Goal: Use online tool/utility: Utilize a website feature to perform a specific function

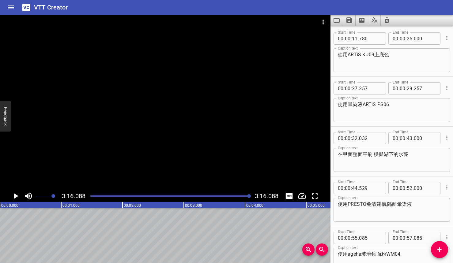
scroll to position [939, 0]
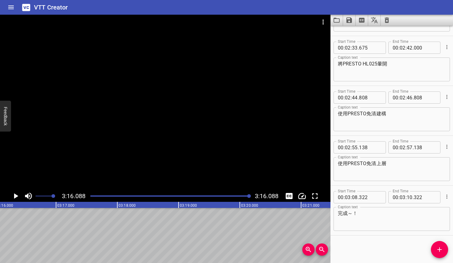
click at [385, 24] on button "Clear captions" at bounding box center [386, 20] width 12 height 11
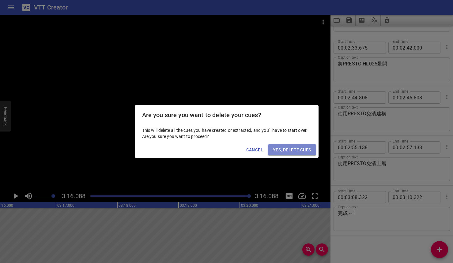
click at [277, 148] on span "Yes, Delete Cues" at bounding box center [292, 150] width 38 height 8
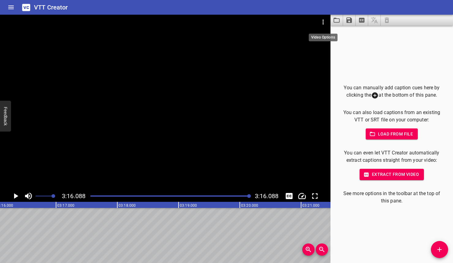
click at [326, 22] on icon "Video Options" at bounding box center [322, 21] width 7 height 7
click at [327, 24] on li "Select New Video File..." at bounding box center [346, 22] width 61 height 11
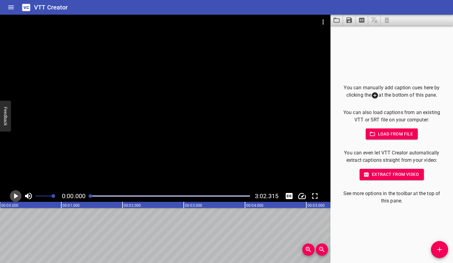
click at [16, 194] on icon "Play/Pause" at bounding box center [15, 196] width 9 height 9
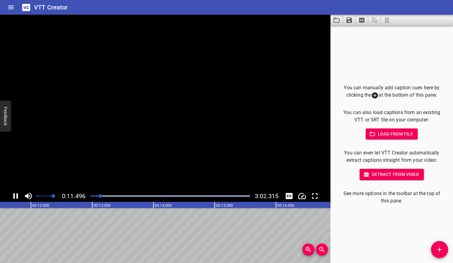
scroll to position [0, 719]
click at [15, 195] on icon "Play/Pause" at bounding box center [15, 196] width 9 height 9
click at [442, 247] on icon "Add Cue" at bounding box center [439, 249] width 7 height 7
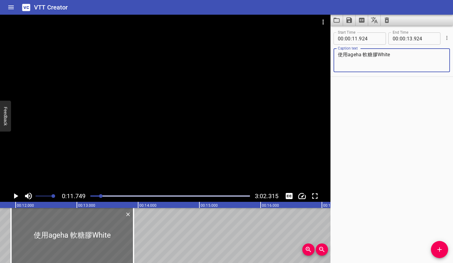
type textarea "使用ageha 軟糖膠White"
click at [16, 194] on icon "Play/Pause" at bounding box center [15, 196] width 9 height 9
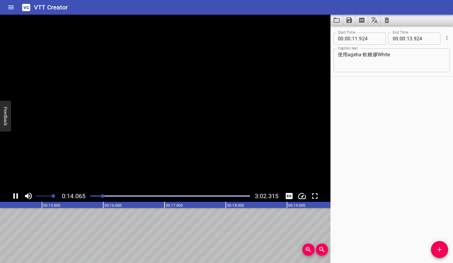
click at [16, 194] on icon "Play/Pause" at bounding box center [15, 196] width 9 height 9
click at [431, 249] on span "Add Cue" at bounding box center [439, 249] width 17 height 7
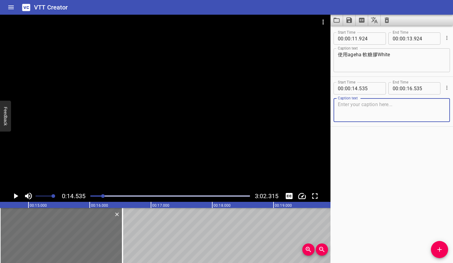
click at [352, 115] on textarea at bounding box center [392, 110] width 108 height 17
type textarea "在甲面中間製作凹凸線條"
click at [11, 196] on icon "Play/Pause" at bounding box center [15, 196] width 9 height 9
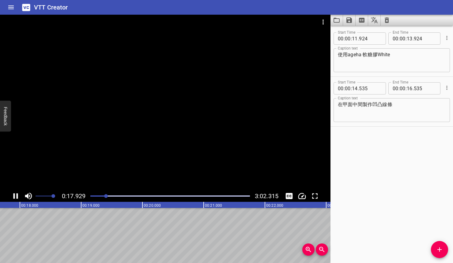
scroll to position [0, 1097]
click at [11, 194] on icon "Play/Pause" at bounding box center [15, 196] width 9 height 9
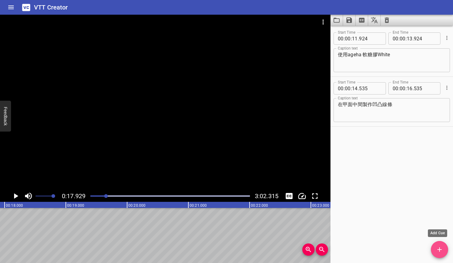
click at [439, 253] on icon "Add Cue" at bounding box center [439, 249] width 7 height 7
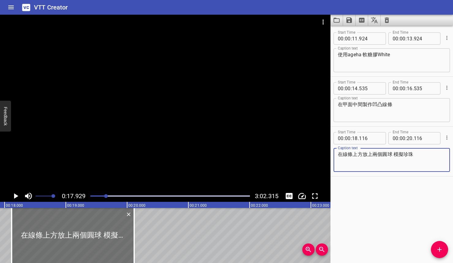
click at [16, 195] on icon "Play/Pause" at bounding box center [15, 196] width 9 height 9
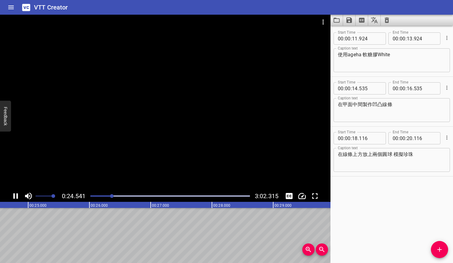
click at [16, 193] on icon "Play/Pause" at bounding box center [15, 196] width 9 height 9
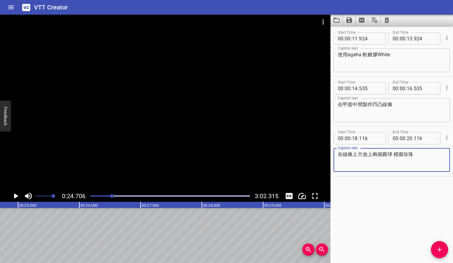
click at [381, 154] on textarea "在線條上方放上兩個圓球 模擬珍珠" at bounding box center [392, 160] width 108 height 17
type textarea "在線條上方放上圓球 模擬珍珠"
click at [112, 196] on div at bounding box center [112, 196] width 4 height 4
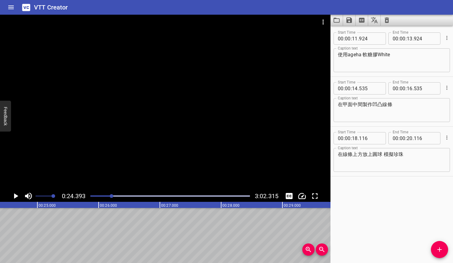
click at [111, 196] on div at bounding box center [112, 196] width 4 height 4
click at [111, 196] on div at bounding box center [111, 196] width 4 height 4
click at [111, 196] on div at bounding box center [110, 196] width 4 height 4
click at [110, 195] on div at bounding box center [110, 196] width 4 height 4
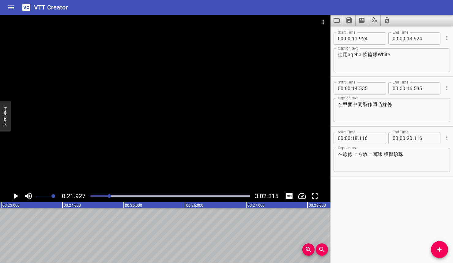
scroll to position [0, 1342]
click at [107, 196] on div "Play progress" at bounding box center [29, 196] width 159 height 1
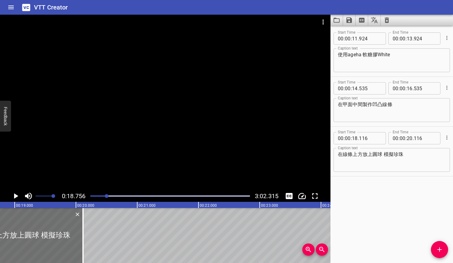
scroll to position [0, 1148]
click at [18, 196] on icon "Play/Pause" at bounding box center [15, 196] width 9 height 9
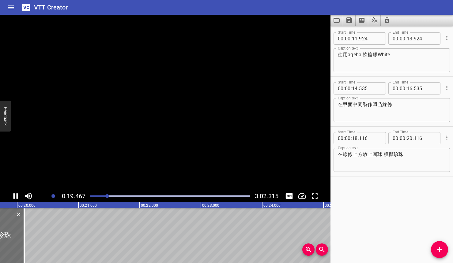
click at [18, 196] on icon "Play/Pause" at bounding box center [15, 196] width 9 height 9
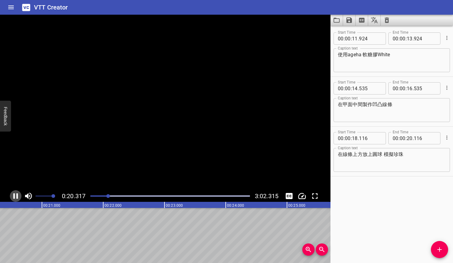
click at [18, 196] on icon "Play/Pause" at bounding box center [15, 196] width 9 height 9
click at [430, 251] on div "Start Time 00 : 00 : 11 . 924 Start Time End Time 00 : 00 : 13 . 924 End Time C…" at bounding box center [391, 145] width 122 height 238
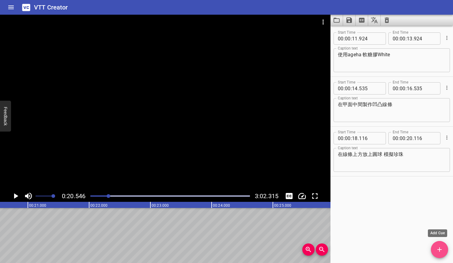
click at [434, 252] on span "Add Cue" at bounding box center [439, 249] width 17 height 7
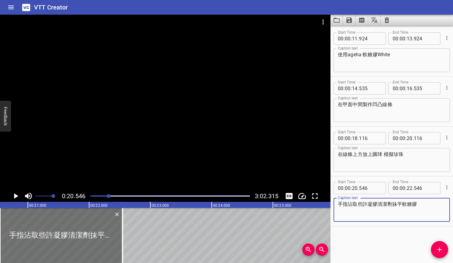
type textarea "手指沾取些許凝膠清潔劑抹平軟糖膠"
click at [20, 195] on button "Play/Pause" at bounding box center [16, 196] width 12 height 12
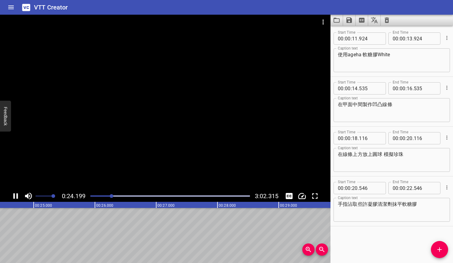
click at [20, 194] on icon "Play/Pause" at bounding box center [15, 196] width 9 height 9
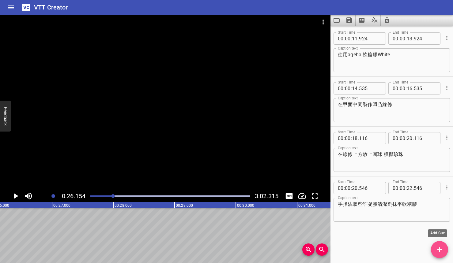
click at [444, 252] on span "Add Cue" at bounding box center [439, 249] width 17 height 7
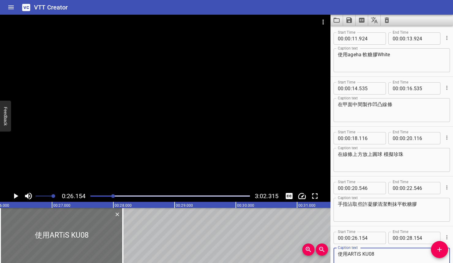
type textarea "使用ARTiS KU08"
click at [16, 195] on icon "Play/Pause" at bounding box center [15, 196] width 9 height 9
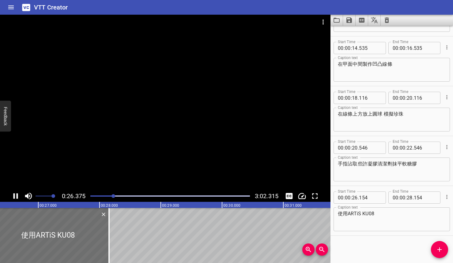
scroll to position [41, 0]
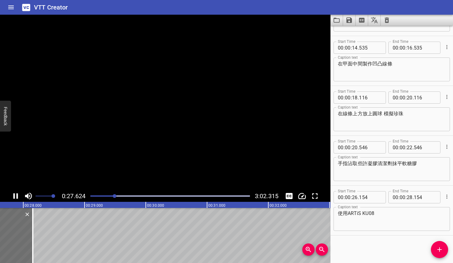
click at [16, 195] on icon "Play/Pause" at bounding box center [15, 196] width 9 height 9
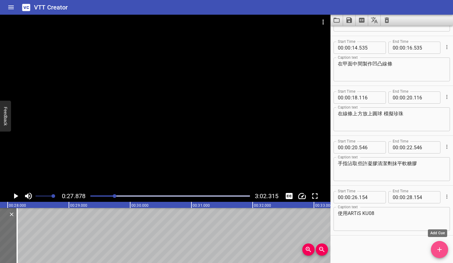
click at [447, 249] on span "Add Cue" at bounding box center [439, 249] width 17 height 7
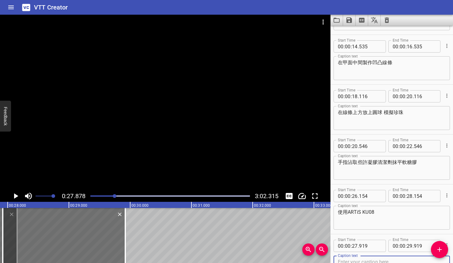
scroll to position [91, 0]
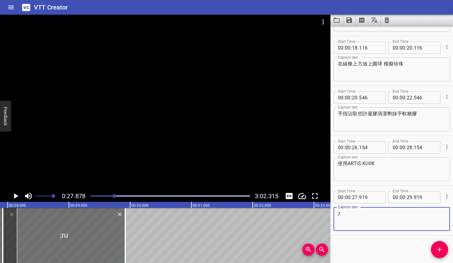
type textarea ";"
type textarea "將整個甲面上底色"
click at [14, 194] on icon "Play/Pause" at bounding box center [16, 196] width 4 height 6
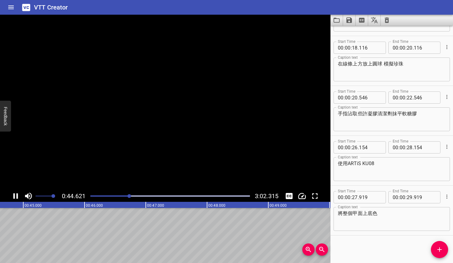
click at [14, 193] on icon "Play/Pause" at bounding box center [15, 196] width 9 height 9
click at [409, 198] on input "number" at bounding box center [409, 197] width 6 height 12
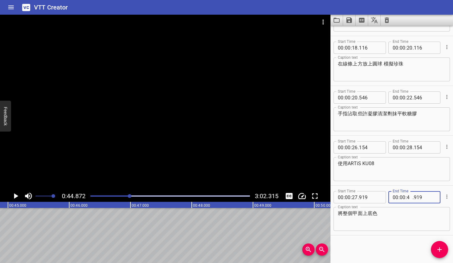
type input "44"
type input "000"
click at [364, 214] on textarea "將整個甲面上底色" at bounding box center [392, 219] width 108 height 17
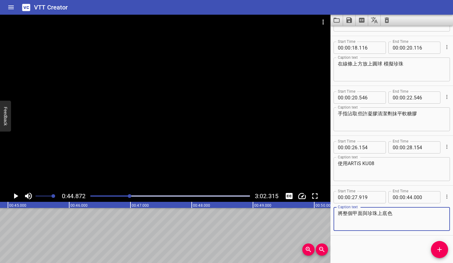
type textarea "將整個甲面與珍珠上底色"
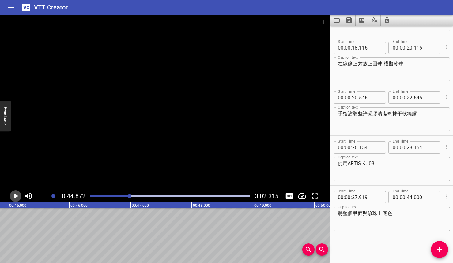
click at [19, 197] on icon "Play/Pause" at bounding box center [15, 196] width 9 height 9
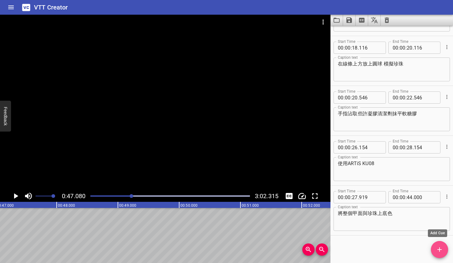
click at [434, 253] on span "Add Cue" at bounding box center [439, 249] width 17 height 7
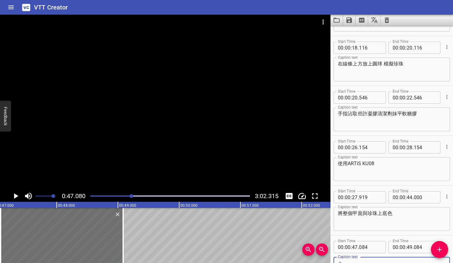
scroll to position [94, 0]
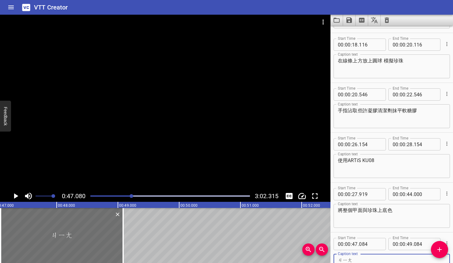
type textarea "將"
type textarea "ㄥ"
click at [18, 196] on icon "Play/Pause" at bounding box center [15, 196] width 9 height 9
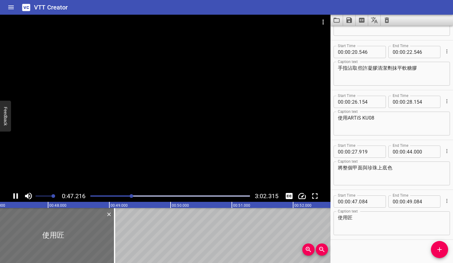
scroll to position [140, 0]
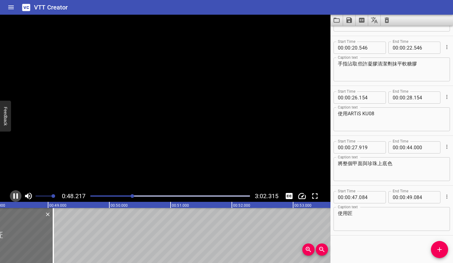
click at [18, 196] on icon "Play/Pause" at bounding box center [15, 196] width 9 height 9
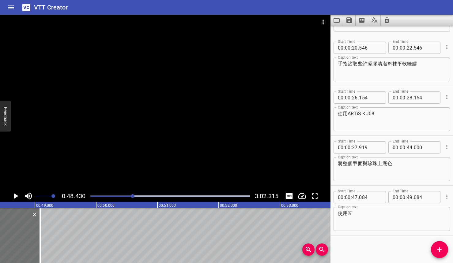
click at [360, 217] on textarea "使用匠" at bounding box center [392, 219] width 108 height 17
click at [11, 196] on button "Play/Pause" at bounding box center [16, 196] width 12 height 12
click at [11, 196] on icon "Play/Pause" at bounding box center [15, 196] width 9 height 9
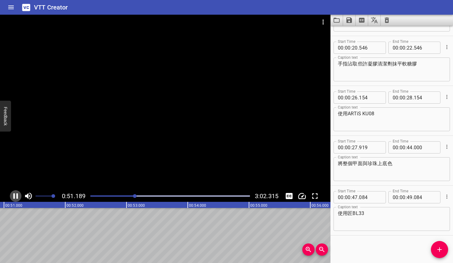
click at [12, 195] on icon "Play/Pause" at bounding box center [15, 196] width 9 height 9
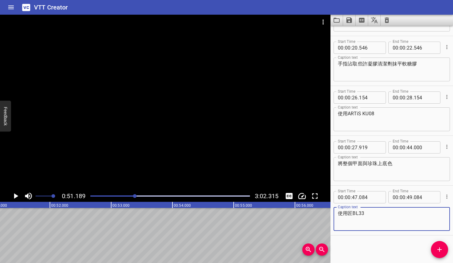
click at [357, 212] on textarea "使用匠BL33" at bounding box center [392, 219] width 108 height 17
type textarea "使用匠BL-33"
click at [382, 248] on div "Start Time 00 : 00 : 11 . 924 Start Time End Time 00 : 00 : 13 . 924 End Time C…" at bounding box center [391, 145] width 122 height 238
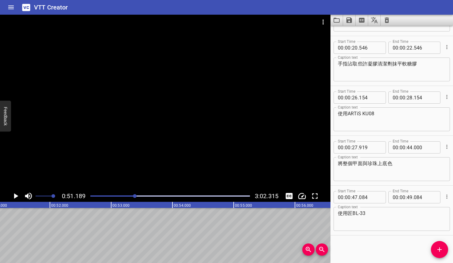
click at [439, 247] on icon "Add Cue" at bounding box center [439, 249] width 7 height 7
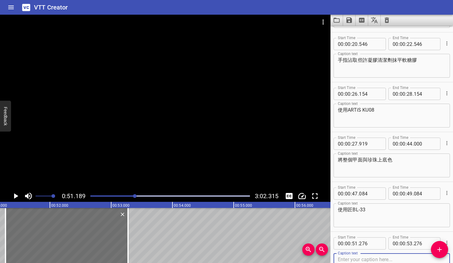
scroll to position [190, 0]
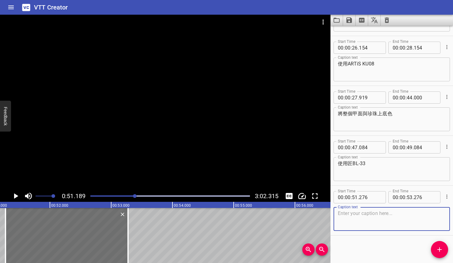
click at [13, 197] on icon "Play/Pause" at bounding box center [15, 196] width 9 height 9
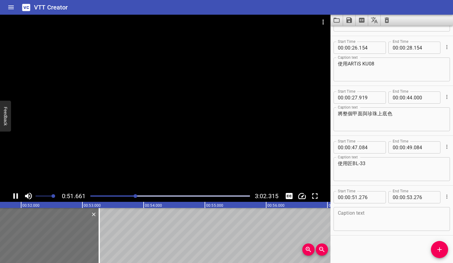
click at [13, 197] on icon "Play/Pause" at bounding box center [15, 196] width 9 height 9
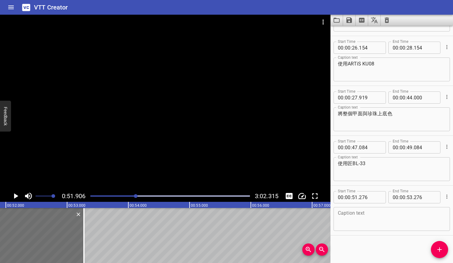
click at [12, 195] on icon "Play/Pause" at bounding box center [15, 196] width 9 height 9
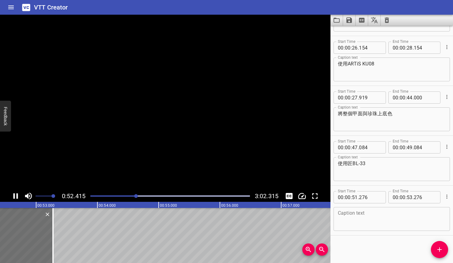
click at [12, 195] on icon "Play/Pause" at bounding box center [15, 196] width 9 height 9
click at [357, 218] on textarea at bounding box center [392, 219] width 108 height 17
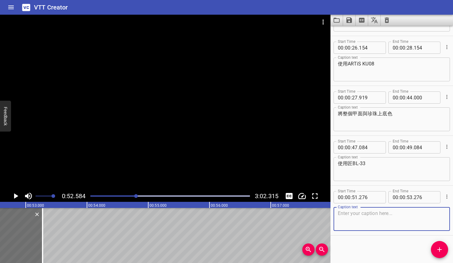
type textarea "f"
type textarea "ㄑ"
type textarea "局部將款式染色"
click at [18, 196] on icon "Play/Pause" at bounding box center [15, 196] width 9 height 9
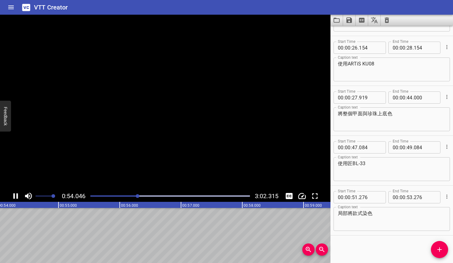
click at [18, 196] on icon "Play/Pause" at bounding box center [15, 196] width 5 height 6
click at [430, 247] on div "Start Time 00 : 00 : 11 . 924 Start Time End Time 00 : 00 : 13 . 924 End Time C…" at bounding box center [391, 145] width 122 height 238
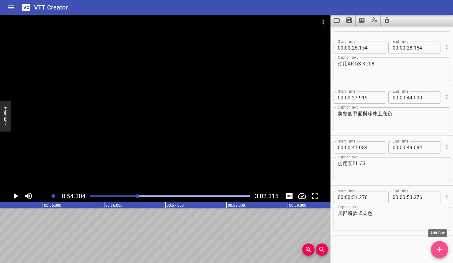
click at [433, 251] on span "Add Cue" at bounding box center [439, 249] width 17 height 7
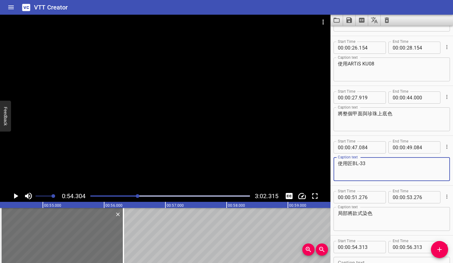
drag, startPoint x: 365, startPoint y: 165, endPoint x: 330, endPoint y: 163, distance: 35.9
click at [330, 163] on main "0:54.304 3:02.315 00:00.000 00:01.000 00:02.000 00:03.000 00:04.000 00:05.000 0…" at bounding box center [226, 139] width 453 height 249
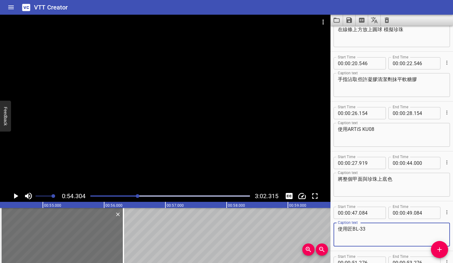
scroll to position [240, 0]
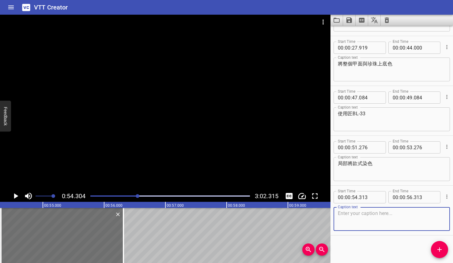
click at [373, 221] on textarea at bounding box center [392, 219] width 108 height 17
paste textarea "使用匠BL-33"
type textarea "使用匠BL-25"
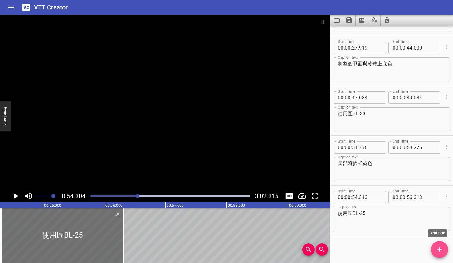
click at [441, 250] on icon "Add Cue" at bounding box center [439, 250] width 4 height 4
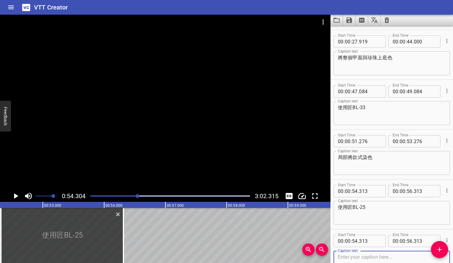
scroll to position [262, 0]
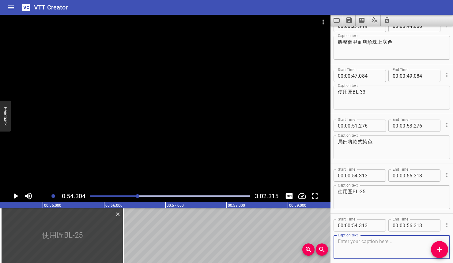
click at [444, 225] on icon "Cue Options" at bounding box center [447, 225] width 6 height 6
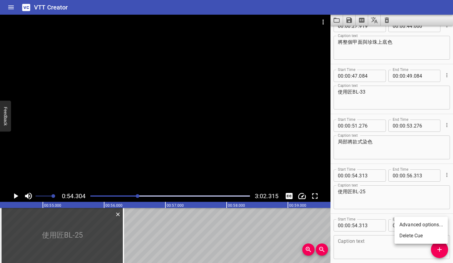
click at [416, 234] on li "Delete Cue" at bounding box center [420, 235] width 53 height 11
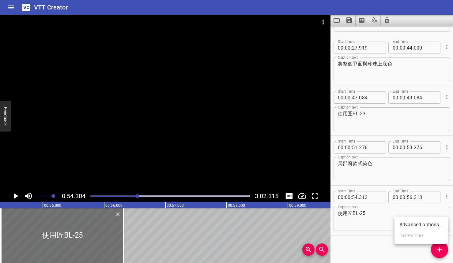
scroll to position [240, 0]
click at [13, 197] on icon "Play/Pause" at bounding box center [15, 196] width 9 height 9
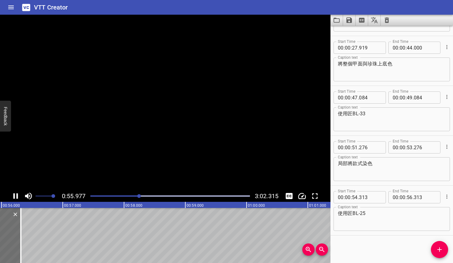
scroll to position [0, 3442]
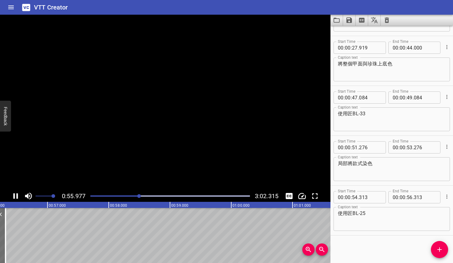
click at [14, 197] on icon "Play/Pause" at bounding box center [15, 196] width 5 height 6
click at [439, 256] on button "Add Cue" at bounding box center [439, 249] width 17 height 17
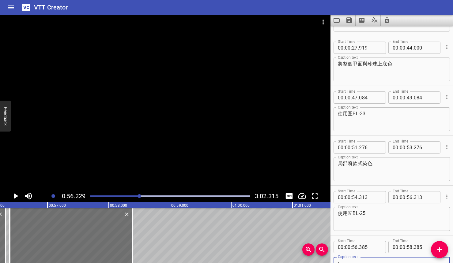
scroll to position [243, 0]
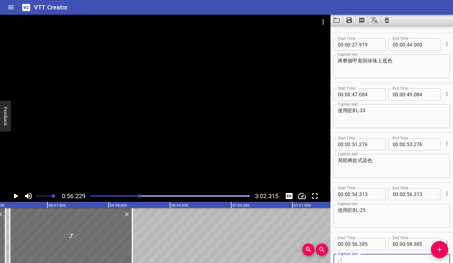
type textarea ";"
click at [17, 193] on icon "Play/Pause" at bounding box center [15, 196] width 9 height 9
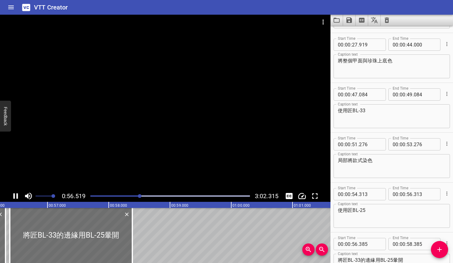
scroll to position [290, 0]
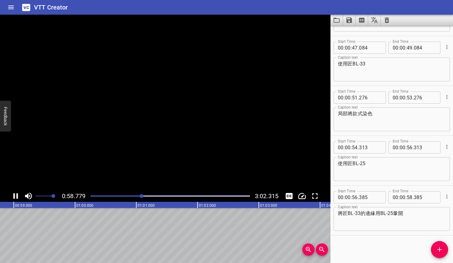
click at [17, 193] on icon "Play/Pause" at bounding box center [15, 196] width 9 height 9
click at [401, 213] on textarea "將匠BL-33的邊緣用BL-25暈開" at bounding box center [392, 219] width 108 height 17
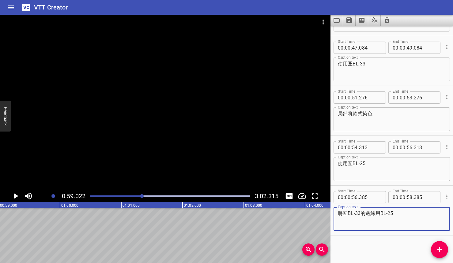
drag, startPoint x: 379, startPoint y: 213, endPoint x: 349, endPoint y: 213, distance: 30.0
click at [349, 213] on textarea "將匠BL-33的邊緣用BL-25" at bounding box center [392, 219] width 108 height 17
click at [363, 214] on textarea "將匠BL-25" at bounding box center [392, 219] width 108 height 17
type textarea "將匠BL-25疊塗在BL-33上方"
click at [12, 195] on icon "Play/Pause" at bounding box center [15, 196] width 9 height 9
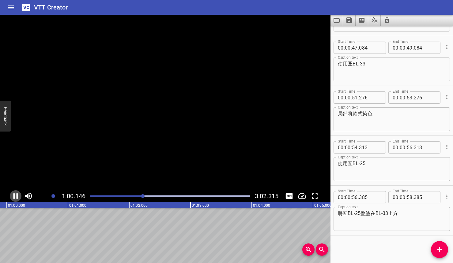
click at [12, 195] on icon "Play/Pause" at bounding box center [15, 196] width 9 height 9
click at [442, 251] on icon "Add Cue" at bounding box center [439, 249] width 7 height 7
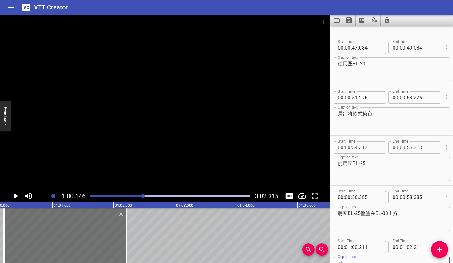
scroll to position [293, 0]
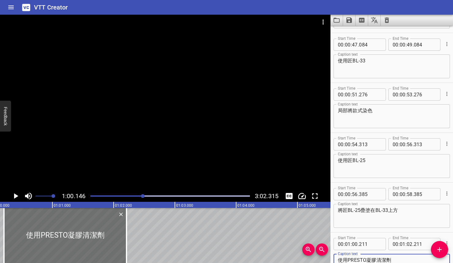
type textarea "使用PRESTO凝膠清潔劑"
click at [13, 200] on icon "Play/Pause" at bounding box center [15, 196] width 9 height 9
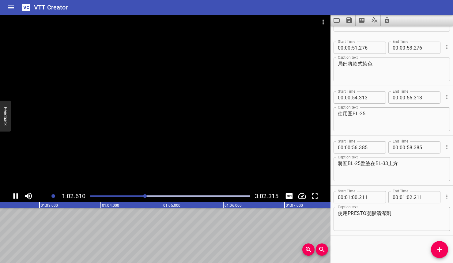
scroll to position [0, 3833]
click at [13, 199] on icon "Play/Pause" at bounding box center [15, 196] width 9 height 9
click at [432, 251] on span "Add Cue" at bounding box center [439, 249] width 17 height 7
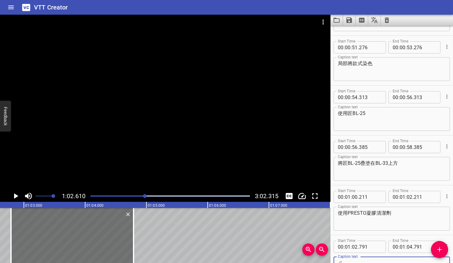
scroll to position [343, 0]
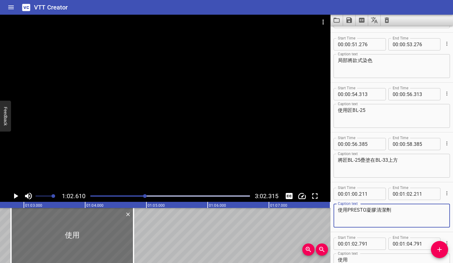
drag, startPoint x: 349, startPoint y: 211, endPoint x: 365, endPoint y: 211, distance: 15.9
click at [365, 211] on textarea "使用PRESTO凝膠清潔劑" at bounding box center [392, 215] width 108 height 17
click at [357, 257] on div "使用 Caption text" at bounding box center [391, 266] width 116 height 24
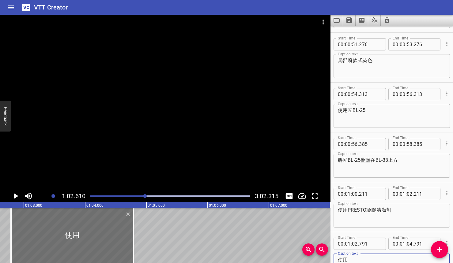
paste textarea "PRESTO"
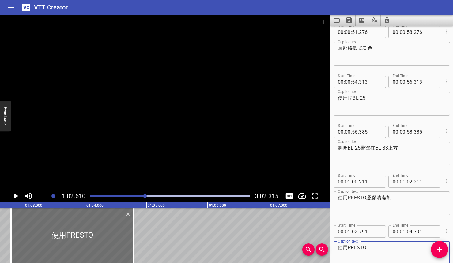
scroll to position [365, 0]
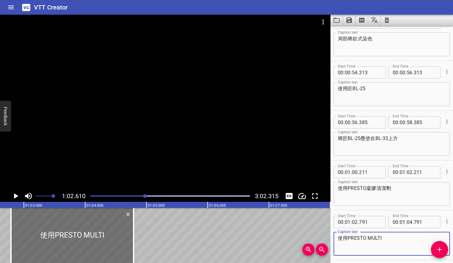
click at [364, 238] on textarea "使用PRESTO MULTI" at bounding box center [392, 243] width 108 height 17
type textarea "使用PRESTO凝膠筆 MULTI"
click at [19, 195] on icon "Play/Pause" at bounding box center [15, 196] width 9 height 9
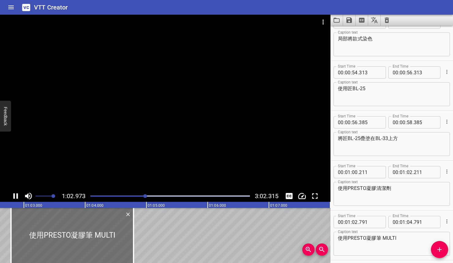
scroll to position [390, 0]
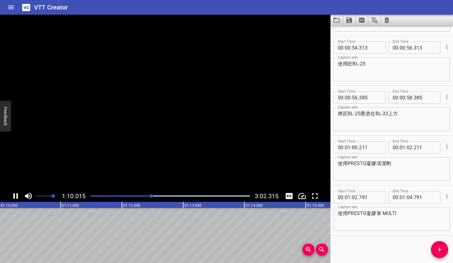
click at [19, 195] on icon "Play/Pause" at bounding box center [15, 196] width 9 height 9
click at [439, 251] on icon "Add Cue" at bounding box center [439, 249] width 7 height 7
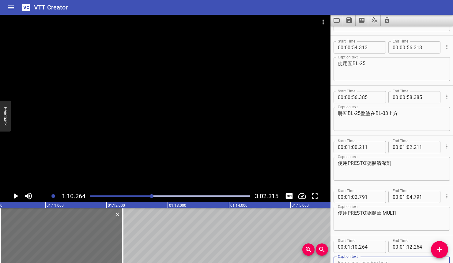
click at [402, 212] on textarea "使用PRESTO凝膠筆 MULTI" at bounding box center [392, 218] width 108 height 17
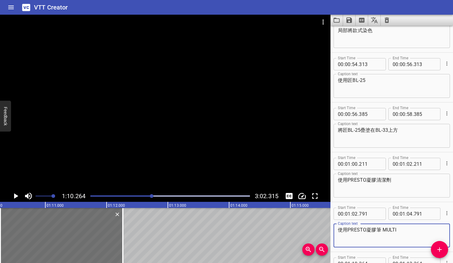
scroll to position [440, 0]
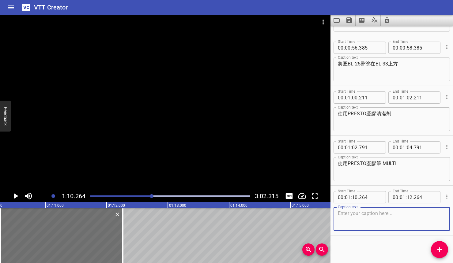
click at [373, 220] on textarea at bounding box center [392, 219] width 108 height 17
type textarea "沾取凝膠清潔劑將暈染液模糊邊界"
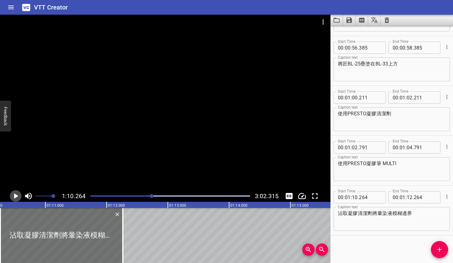
click at [13, 195] on icon "Play/Pause" at bounding box center [15, 196] width 9 height 9
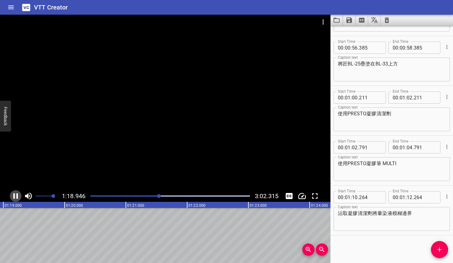
click at [13, 195] on icon "Play/Pause" at bounding box center [15, 196] width 9 height 9
click at [434, 255] on button "Add Cue" at bounding box center [439, 249] width 17 height 17
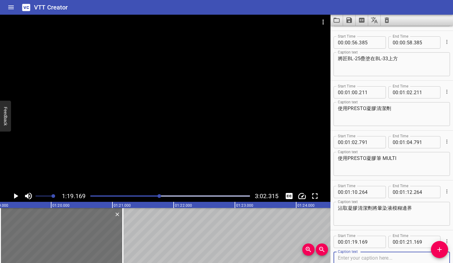
scroll to position [461, 0]
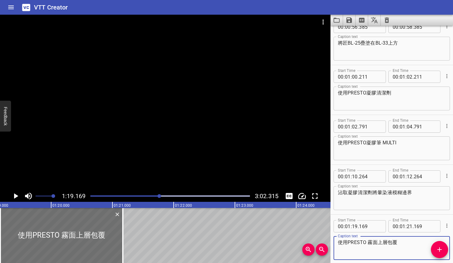
type textarea "使用PRESTO 霧面上層包覆"
click at [16, 193] on icon "Play/Pause" at bounding box center [15, 196] width 9 height 9
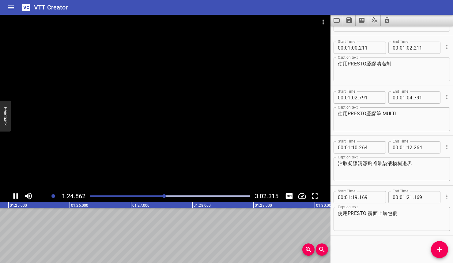
click at [16, 193] on icon "Play/Pause" at bounding box center [15, 196] width 9 height 9
click at [435, 247] on span "Add Cue" at bounding box center [439, 249] width 17 height 7
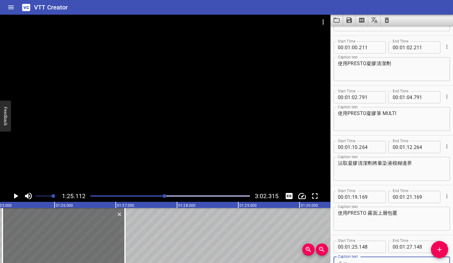
scroll to position [493, 0]
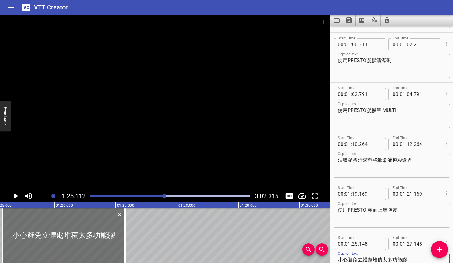
type textarea "小心避免立體處堆積太多功能膠"
click at [18, 196] on icon "Play/Pause" at bounding box center [15, 196] width 9 height 9
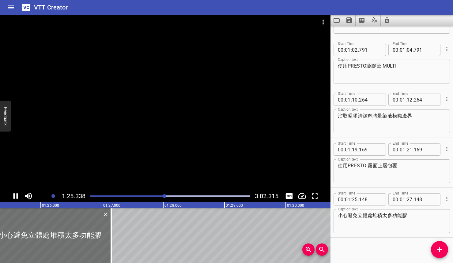
scroll to position [540, 0]
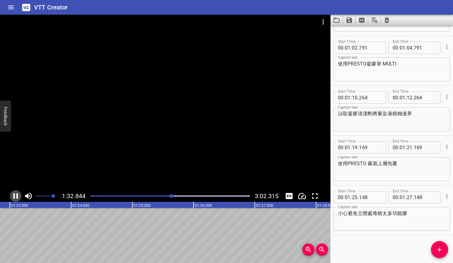
click at [17, 195] on icon "Play/Pause" at bounding box center [15, 196] width 5 height 6
click at [435, 253] on span "Add Cue" at bounding box center [439, 249] width 17 height 7
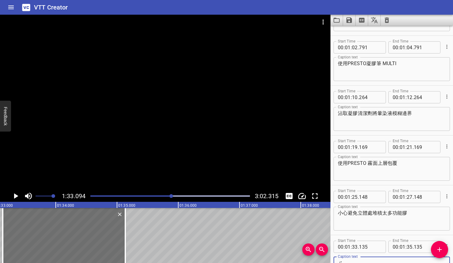
scroll to position [543, 0]
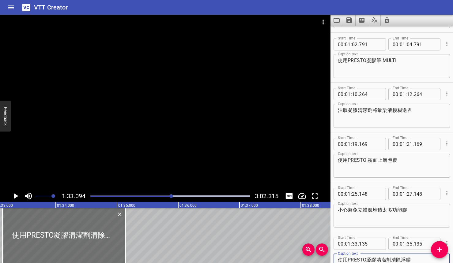
type textarea "使用PRESTO凝膠清潔劑清除浮膠"
click at [17, 195] on icon "Play/Pause" at bounding box center [15, 196] width 9 height 9
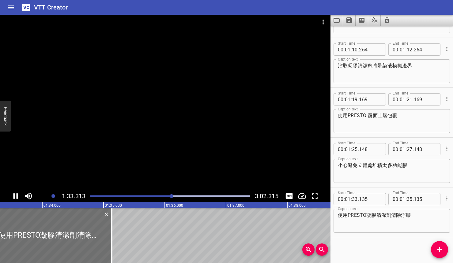
scroll to position [590, 0]
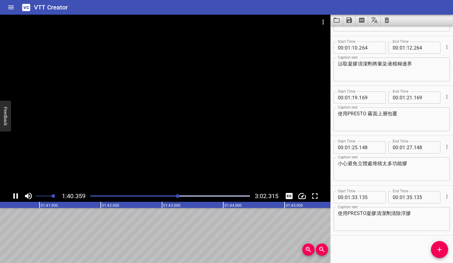
click at [17, 195] on icon "Play/Pause" at bounding box center [15, 196] width 5 height 6
click at [175, 197] on div at bounding box center [170, 196] width 167 height 9
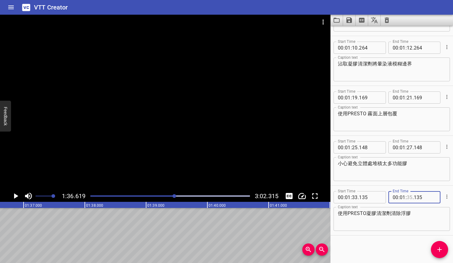
click at [408, 200] on input "number" at bounding box center [409, 197] width 6 height 12
type input "36"
type input "000"
click at [16, 196] on icon "Play/Pause" at bounding box center [16, 196] width 4 height 6
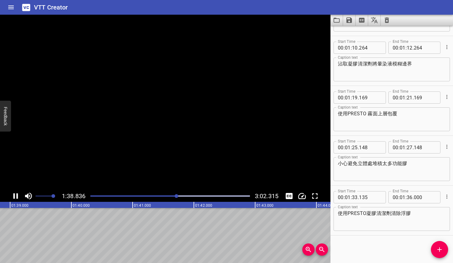
click at [16, 196] on icon "Play/Pause" at bounding box center [15, 196] width 9 height 9
click at [409, 197] on input "number" at bounding box center [409, 197] width 6 height 12
type input "2"
type input "36"
type input "3"
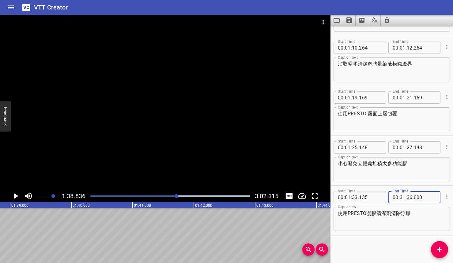
type input "01"
type input "02"
type input "1"
type input "01"
type input "00"
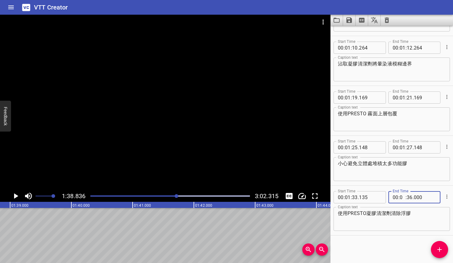
type input "01"
type input "38"
type input "000"
click at [20, 195] on icon "Play/Pause" at bounding box center [15, 196] width 9 height 9
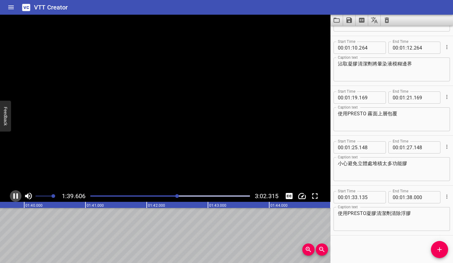
click at [20, 195] on icon "Play/Pause" at bounding box center [15, 196] width 9 height 9
click at [436, 245] on button "Add Cue" at bounding box center [439, 249] width 17 height 17
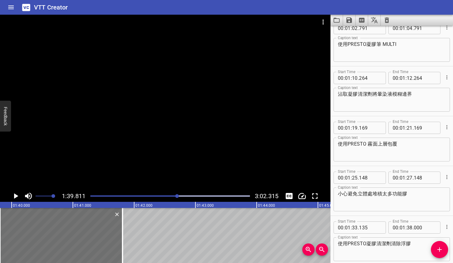
scroll to position [640, 0]
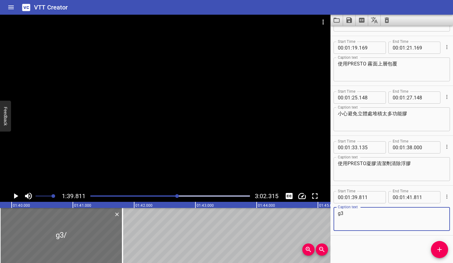
type textarea "g"
click at [12, 199] on icon "Play/Pause" at bounding box center [15, 196] width 9 height 9
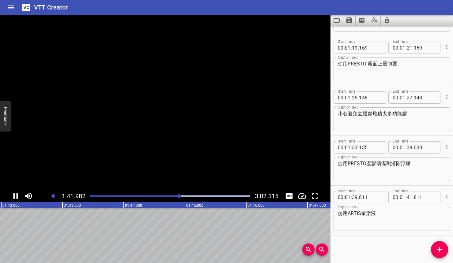
click at [12, 199] on icon "Play/Pause" at bounding box center [15, 196] width 9 height 9
click at [384, 220] on textarea "使用ARTiS暈染液" at bounding box center [392, 219] width 108 height 17
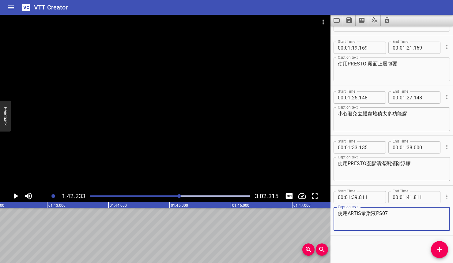
type textarea "使用ARTiS暈染液PS07"
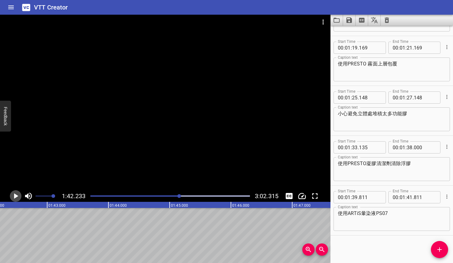
click at [17, 195] on icon "Play/Pause" at bounding box center [15, 196] width 9 height 9
click at [17, 195] on icon "Play/Pause" at bounding box center [15, 196] width 5 height 6
click at [444, 247] on span "Add Cue" at bounding box center [439, 249] width 17 height 7
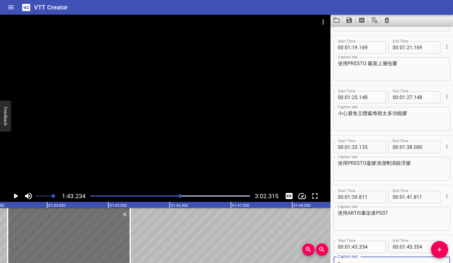
scroll to position [643, 0]
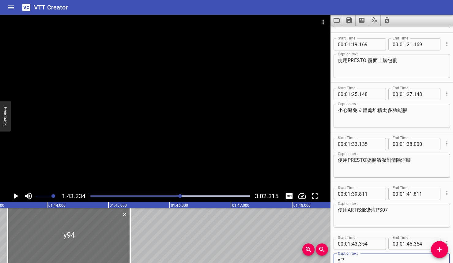
type textarea "y"
type textarea "在款式的上方疊加珠光效果"
click at [16, 201] on button "Play/Pause" at bounding box center [16, 196] width 12 height 12
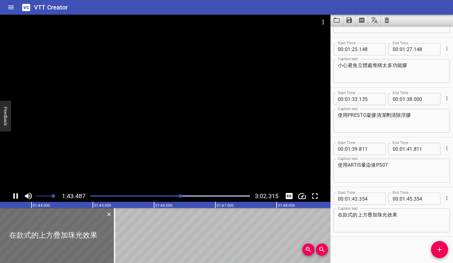
scroll to position [690, 0]
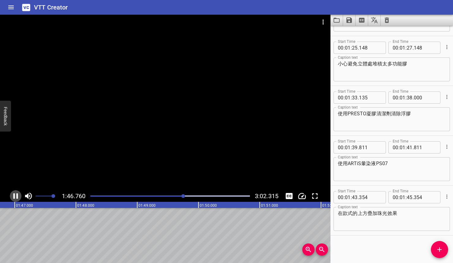
click at [16, 200] on icon "Play/Pause" at bounding box center [15, 196] width 9 height 9
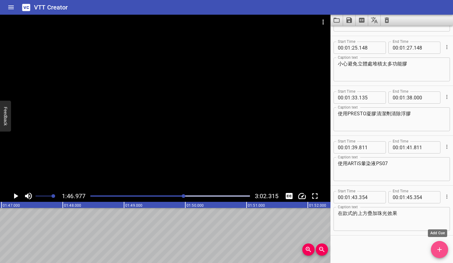
click at [447, 246] on span "Add Cue" at bounding box center [439, 249] width 17 height 7
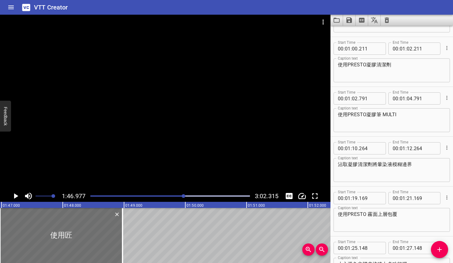
scroll to position [387, 0]
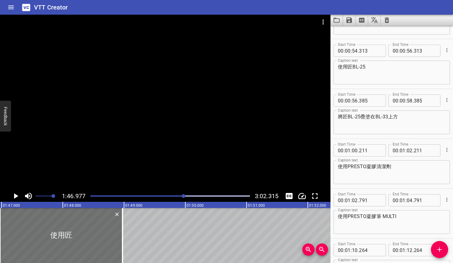
type textarea "使用匠"
click at [349, 117] on textarea "將匠BL-25疊塗在BL-33上方" at bounding box center [392, 122] width 108 height 17
click at [349, 116] on textarea "將匠BL-25疊塗在BL-33上方" at bounding box center [392, 122] width 108 height 17
type textarea "將匠BL-25疊塗在BL-33上方"
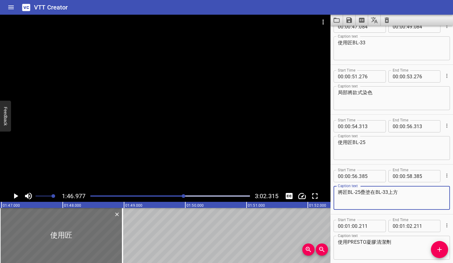
scroll to position [302, 0]
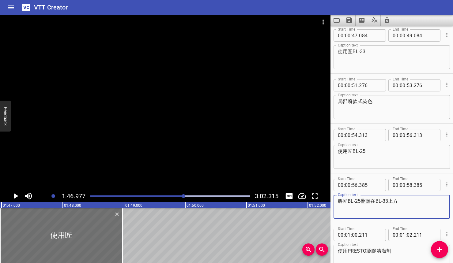
click at [352, 52] on textarea "使用匠BL-33" at bounding box center [392, 57] width 108 height 17
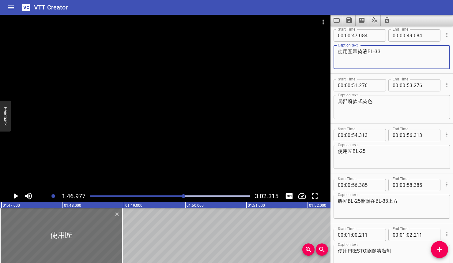
type textarea "使用匠暈染液BL-33"
click at [353, 151] on textarea "使用匠BL-25" at bounding box center [392, 156] width 108 height 17
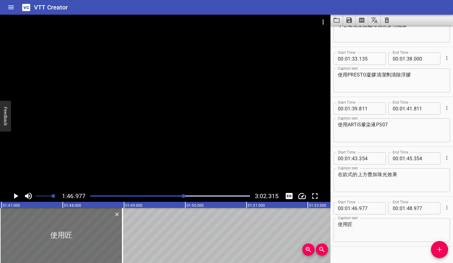
scroll to position [739, 0]
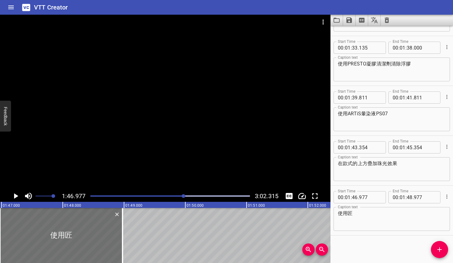
type textarea "使用匠暈染液BL-25"
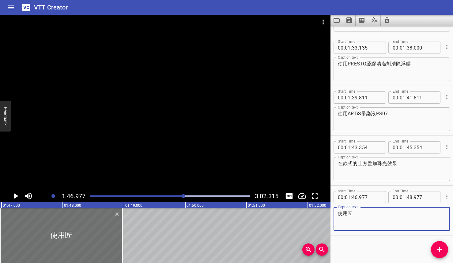
click at [377, 212] on textarea "使用匠" at bounding box center [392, 219] width 108 height 17
click at [14, 196] on icon "Play/Pause" at bounding box center [16, 196] width 4 height 6
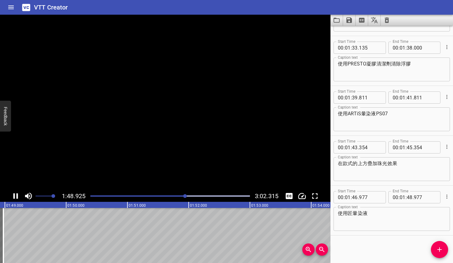
click at [14, 196] on icon "Play/Pause" at bounding box center [15, 196] width 5 height 6
click at [98, 197] on div at bounding box center [170, 196] width 167 height 9
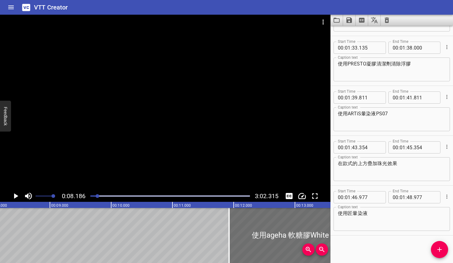
click at [96, 196] on div at bounding box center [97, 196] width 4 height 4
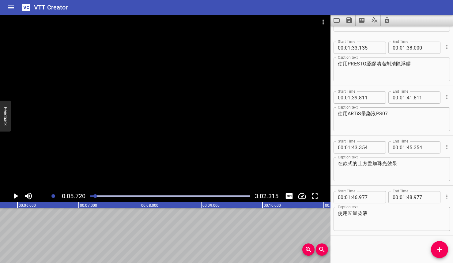
click at [369, 219] on textarea "使用匠暈染液" at bounding box center [392, 219] width 108 height 17
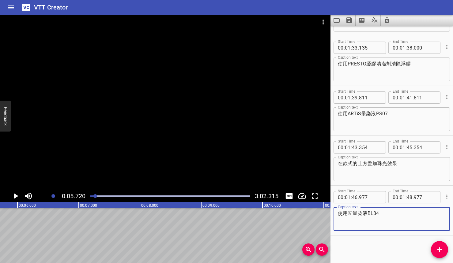
click at [374, 214] on textarea "使用匠暈染液BL34" at bounding box center [392, 219] width 108 height 17
type textarea "使用匠暈染液BL-34"
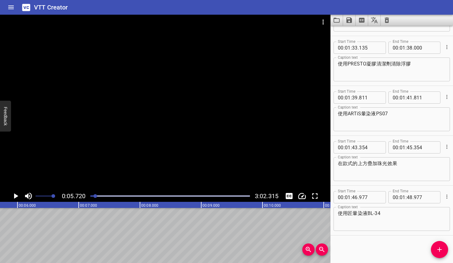
click at [191, 198] on div at bounding box center [170, 196] width 167 height 9
click at [11, 199] on icon "Play/Pause" at bounding box center [15, 196] width 9 height 9
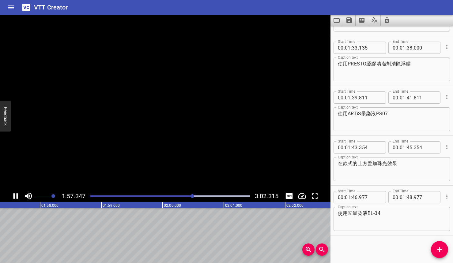
click at [13, 198] on icon "Play/Pause" at bounding box center [15, 196] width 5 height 6
click at [186, 195] on div at bounding box center [170, 196] width 167 height 9
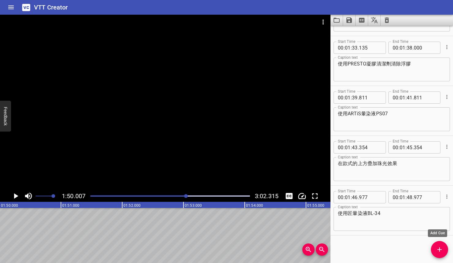
click at [436, 254] on button "Add Cue" at bounding box center [439, 249] width 17 height 17
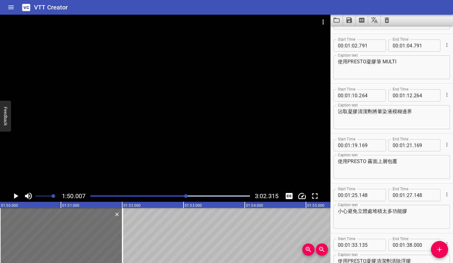
scroll to position [541, 0]
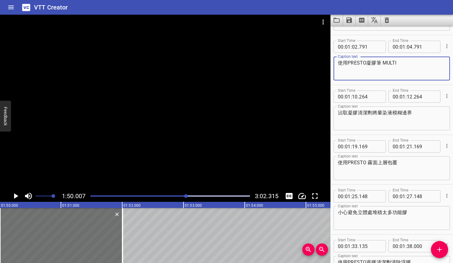
drag, startPoint x: 396, startPoint y: 66, endPoint x: 337, endPoint y: 64, distance: 58.8
click at [337, 64] on div "使用PRESTO凝膠筆 MULTI Caption text" at bounding box center [391, 69] width 116 height 24
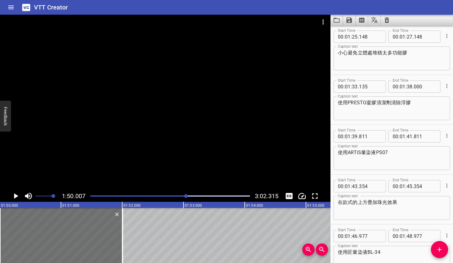
scroll to position [789, 0]
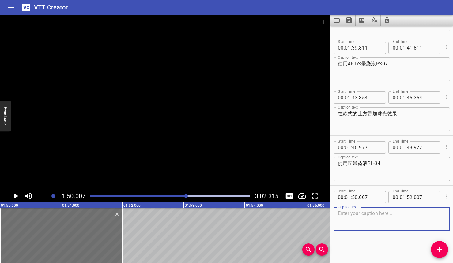
click at [369, 215] on textarea at bounding box center [392, 219] width 108 height 17
paste textarea "使用PRESTO凝膠筆 MULTI"
type textarea "使用PRESTO凝膠筆 MULTI"
click at [438, 247] on icon "Add Cue" at bounding box center [439, 249] width 7 height 7
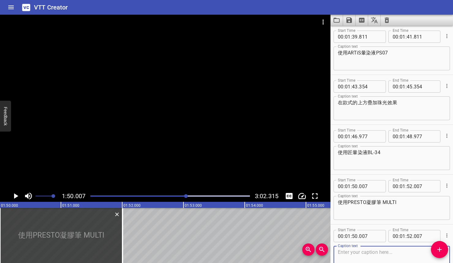
scroll to position [839, 0]
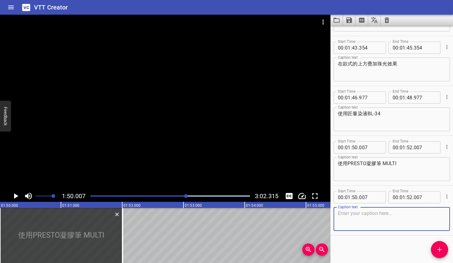
click at [444, 202] on div at bounding box center [446, 197] width 7 height 16
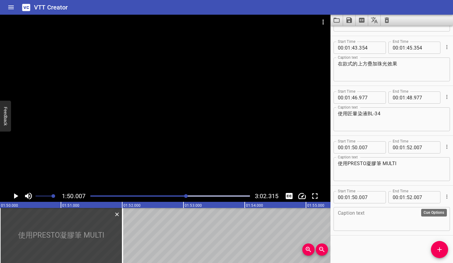
click at [444, 200] on button "Cue Options" at bounding box center [447, 197] width 8 height 8
click at [417, 211] on li "Delete Cue" at bounding box center [420, 207] width 53 height 11
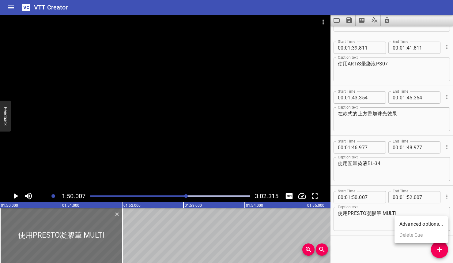
scroll to position [789, 0]
click at [18, 196] on icon "Play/Pause" at bounding box center [15, 196] width 9 height 9
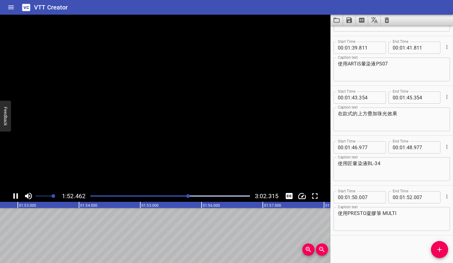
click at [18, 196] on icon "Play/Pause" at bounding box center [15, 196] width 9 height 9
click at [441, 248] on icon "Add Cue" at bounding box center [439, 249] width 7 height 7
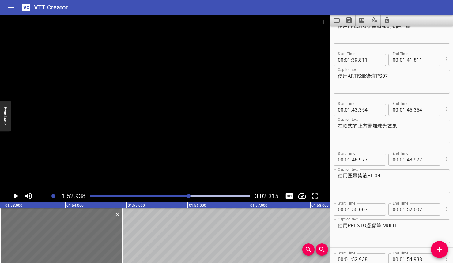
scroll to position [830, 0]
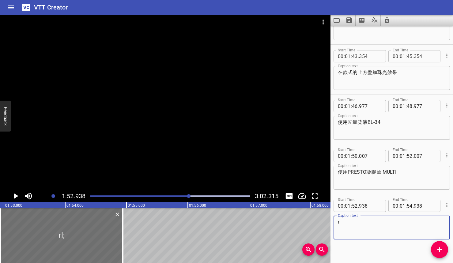
type textarea "r"
type textarea "將匠暈染液BL-34放在調膠紙上用凝膠筆沾取"
click at [17, 196] on icon "Play/Pause" at bounding box center [16, 196] width 4 height 6
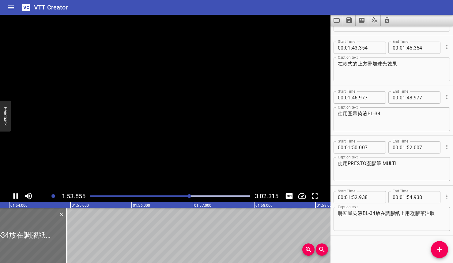
scroll to position [0, 6985]
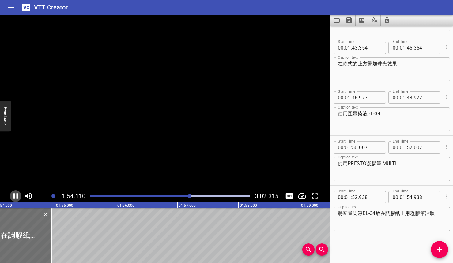
click at [17, 196] on icon "Play/Pause" at bounding box center [15, 196] width 5 height 6
click at [436, 246] on icon "Add Cue" at bounding box center [439, 249] width 7 height 7
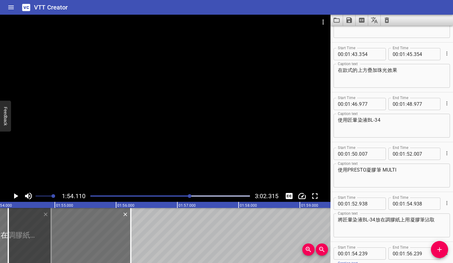
scroll to position [889, 0]
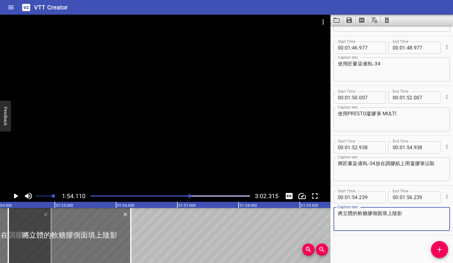
type textarea "將立體的軟糖膠側面填上陰影"
click at [357, 198] on input "number" at bounding box center [355, 197] width 6 height 12
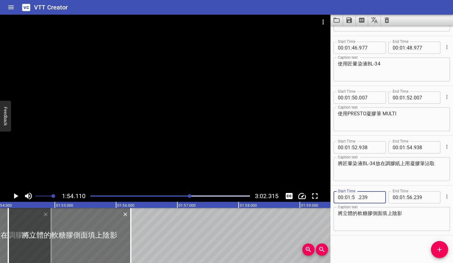
type input "55"
type input "239"
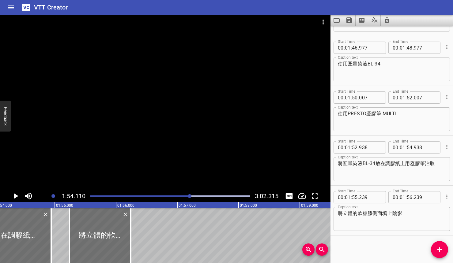
click at [412, 198] on span "." at bounding box center [412, 197] width 1 height 12
click at [18, 197] on icon "Play/Pause" at bounding box center [15, 196] width 9 height 9
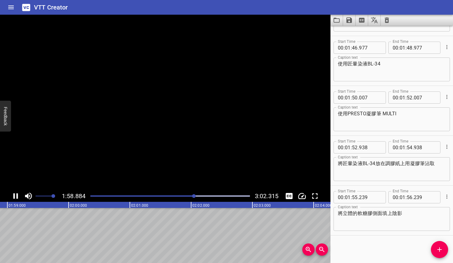
click at [18, 197] on icon "Play/Pause" at bounding box center [15, 196] width 5 height 6
click at [15, 199] on icon "Play/Pause" at bounding box center [15, 196] width 9 height 9
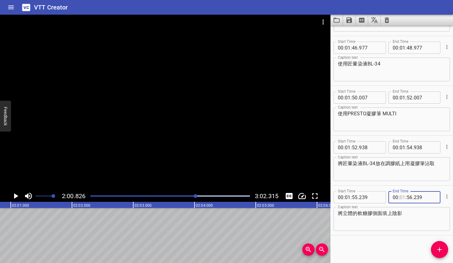
click at [402, 197] on input "number" at bounding box center [402, 197] width 6 height 12
type input "02"
click at [409, 196] on input "number" at bounding box center [409, 197] width 6 height 12
type input "00"
type input "000"
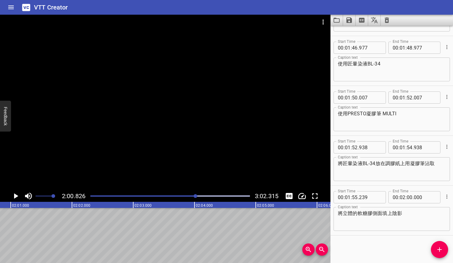
click at [18, 198] on icon "Play/Pause" at bounding box center [15, 196] width 9 height 9
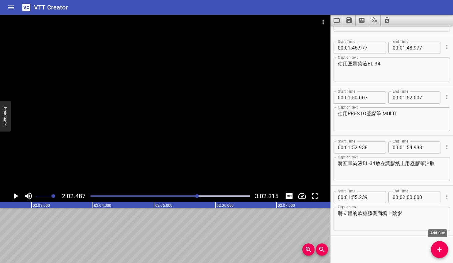
click at [440, 247] on icon "Add Cue" at bounding box center [439, 249] width 7 height 7
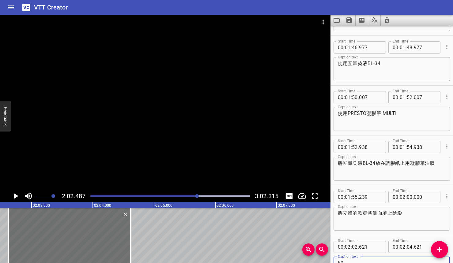
scroll to position [892, 0]
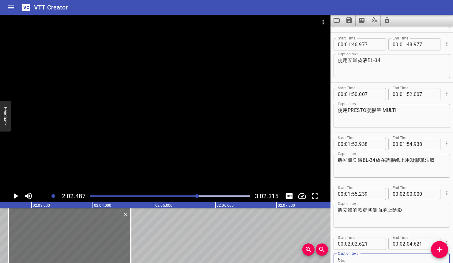
type textarea "5"
type textarea "沾取少許PRESTO凝膠清潔劑暈開"
click at [14, 197] on icon "Play/Pause" at bounding box center [16, 196] width 4 height 6
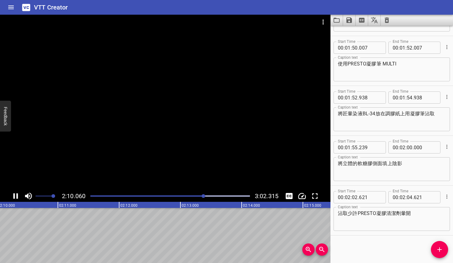
scroll to position [0, 7977]
click at [13, 197] on icon "Play/Pause" at bounding box center [15, 196] width 9 height 9
click at [436, 252] on icon "Add Cue" at bounding box center [439, 249] width 7 height 7
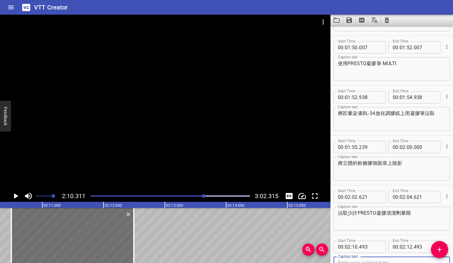
scroll to position [978, 0]
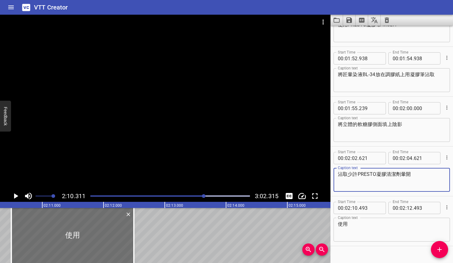
drag, startPoint x: 359, startPoint y: 174, endPoint x: 374, endPoint y: 174, distance: 15.3
click at [374, 174] on textarea "沾取少許PRESTO凝膠清潔劑暈開" at bounding box center [392, 179] width 108 height 17
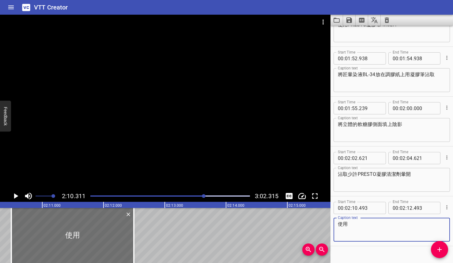
click at [358, 227] on textarea "使用" at bounding box center [392, 229] width 108 height 17
paste textarea "PRESTO"
type textarea "使用PRESTO免清建構"
click at [12, 196] on icon "Play/Pause" at bounding box center [15, 196] width 9 height 9
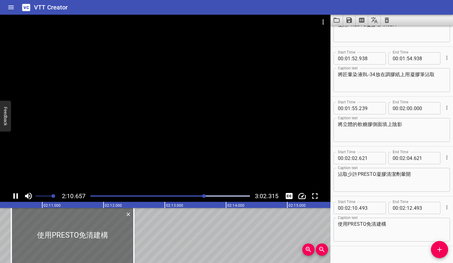
scroll to position [989, 0]
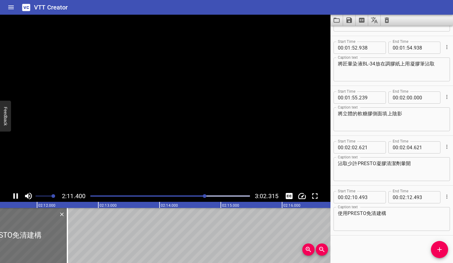
click at [12, 196] on icon "Play/Pause" at bounding box center [15, 196] width 9 height 9
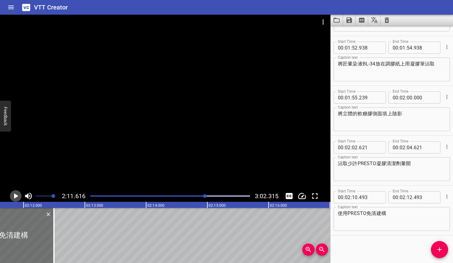
click at [12, 196] on icon "Play/Pause" at bounding box center [15, 196] width 9 height 9
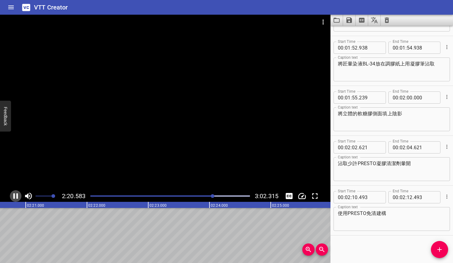
click at [12, 195] on icon "Play/Pause" at bounding box center [15, 196] width 9 height 9
click at [440, 247] on icon "Add Cue" at bounding box center [439, 249] width 7 height 7
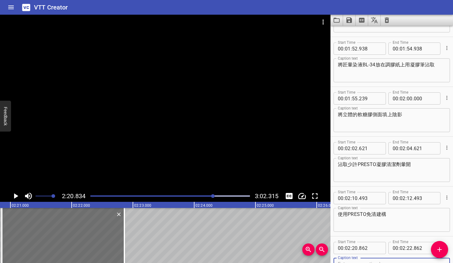
scroll to position [1026, 0]
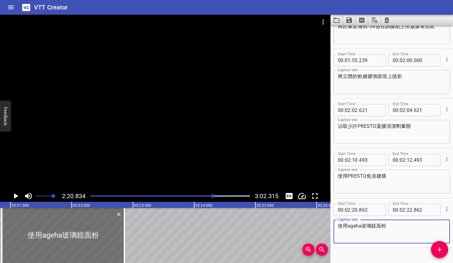
click at [92, 197] on div at bounding box center [170, 196] width 167 height 9
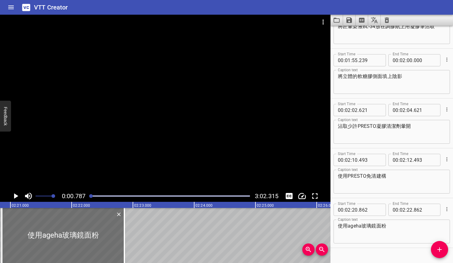
scroll to position [1039, 0]
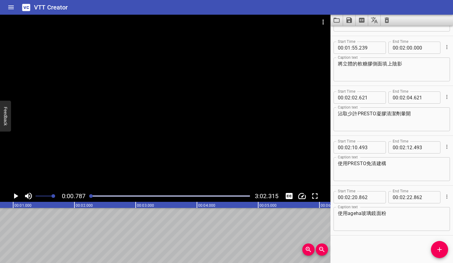
click at [94, 197] on div at bounding box center [170, 196] width 167 height 9
click at [389, 216] on textarea "使用ageha玻璃鏡面粉" at bounding box center [392, 219] width 108 height 17
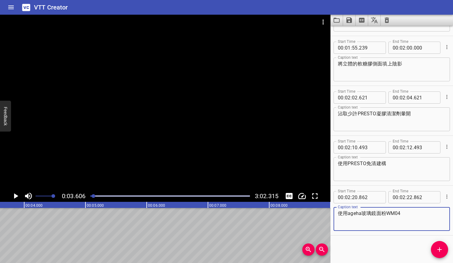
type textarea "使用ageha玻璃鏡面粉WM04"
click at [205, 198] on div at bounding box center [170, 196] width 167 height 9
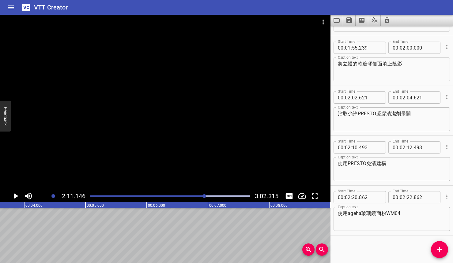
scroll to position [0, 8028]
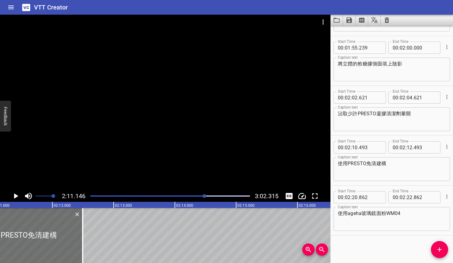
click at [17, 198] on icon "Play/Pause" at bounding box center [15, 196] width 9 height 9
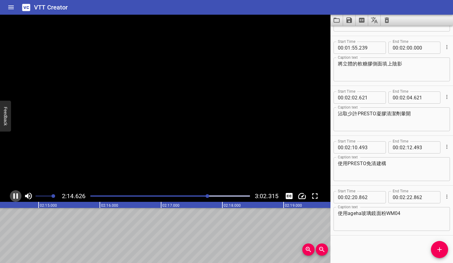
click at [17, 198] on icon "Play/Pause" at bounding box center [15, 196] width 5 height 6
click at [387, 167] on textarea "使用PRESTO免清建構" at bounding box center [392, 169] width 108 height 17
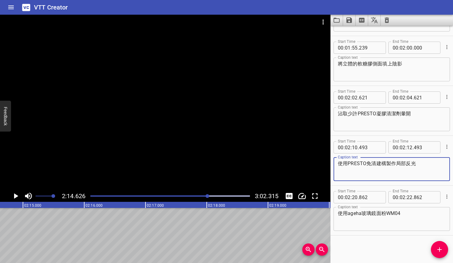
type textarea "使用PRESTO免清建構製作局部反光"
click at [12, 198] on icon "Play/Pause" at bounding box center [15, 196] width 9 height 9
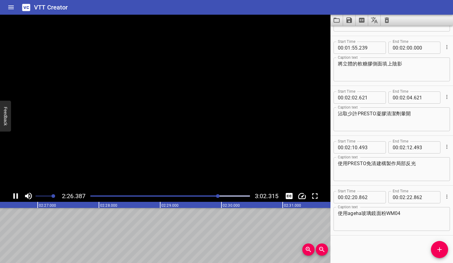
click at [13, 198] on icon "Play/Pause" at bounding box center [15, 196] width 9 height 9
click at [439, 247] on icon "Add Cue" at bounding box center [439, 249] width 7 height 7
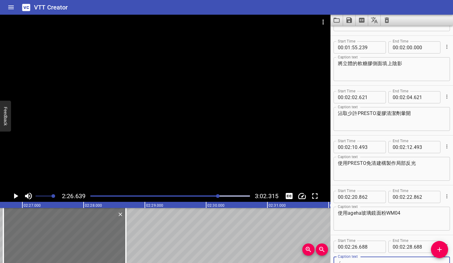
scroll to position [1042, 0]
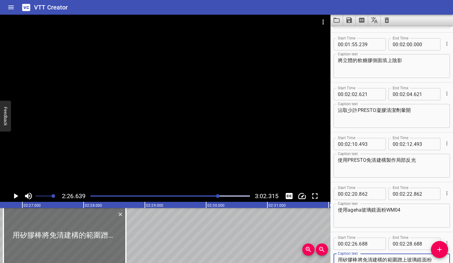
type textarea "用矽膠棒將免清建構的範圍蹭上玻璃鏡面粉"
click at [17, 195] on icon "Play/Pause" at bounding box center [15, 196] width 9 height 9
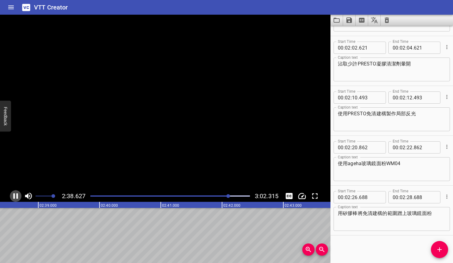
scroll to position [0, 9710]
click at [17, 195] on icon "Play/Pause" at bounding box center [15, 196] width 5 height 6
click at [434, 245] on button "Add Cue" at bounding box center [439, 249] width 17 height 17
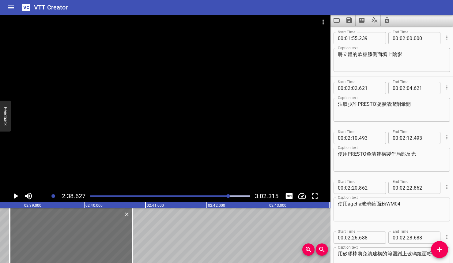
scroll to position [1139, 0]
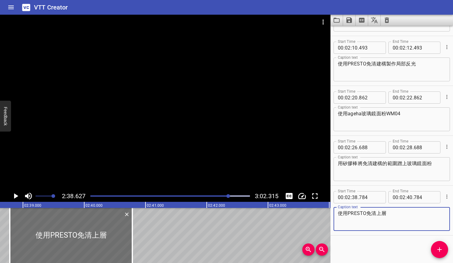
type textarea "使用PRESTO免清上層"
click at [17, 199] on icon "Play/Pause" at bounding box center [15, 196] width 9 height 9
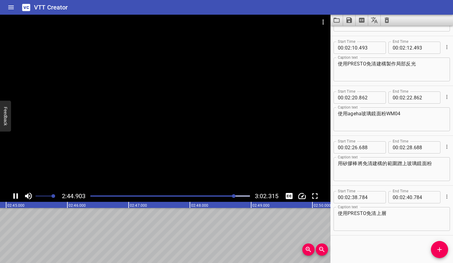
click at [17, 195] on icon "Play/Pause" at bounding box center [15, 196] width 5 height 6
click at [231, 198] on div at bounding box center [170, 196] width 167 height 9
click at [230, 197] on div at bounding box center [230, 196] width 4 height 4
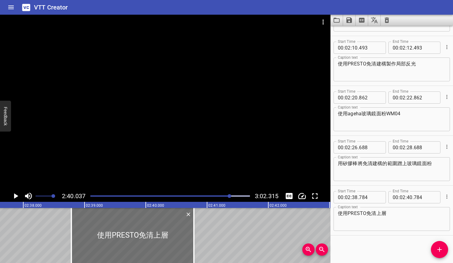
scroll to position [0, 9797]
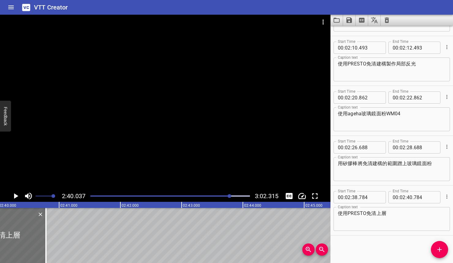
click at [16, 197] on icon "Play/Pause" at bounding box center [16, 196] width 4 height 6
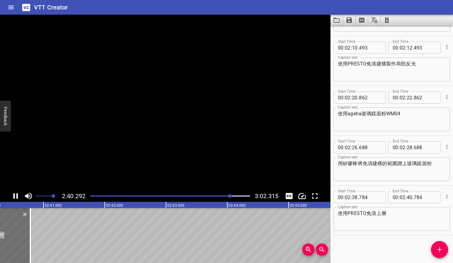
scroll to position [0, 9827]
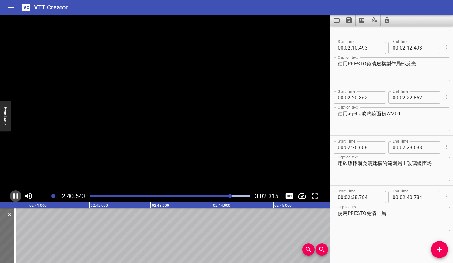
click at [16, 197] on icon "Play/Pause" at bounding box center [15, 196] width 9 height 9
click at [17, 197] on icon "Play/Pause" at bounding box center [16, 196] width 4 height 6
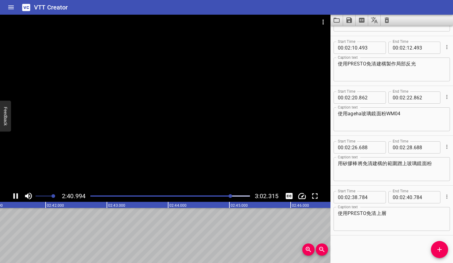
click at [17, 197] on icon "Play/Pause" at bounding box center [15, 196] width 5 height 6
click at [436, 250] on icon "Add Cue" at bounding box center [439, 249] width 7 height 7
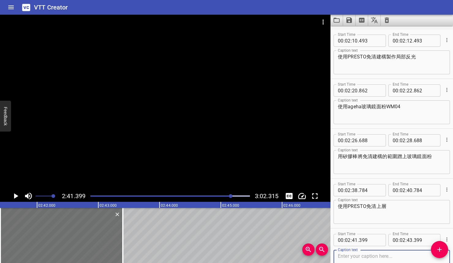
scroll to position [1154, 0]
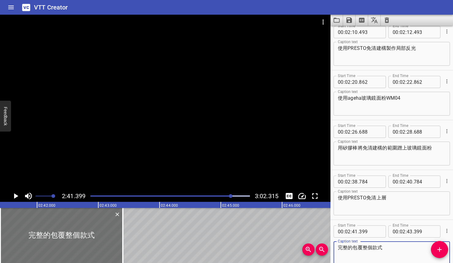
type textarea "完整的包覆整個款式"
click at [18, 195] on icon "Play/Pause" at bounding box center [15, 196] width 9 height 9
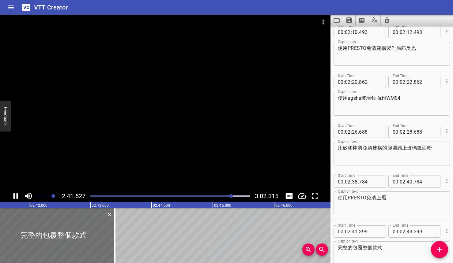
scroll to position [1188, 0]
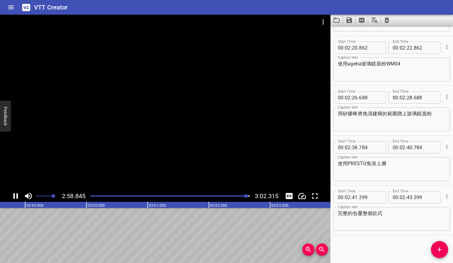
click at [19, 196] on icon "Play/Pause" at bounding box center [15, 196] width 9 height 9
click at [435, 251] on span "Add Cue" at bounding box center [439, 249] width 17 height 7
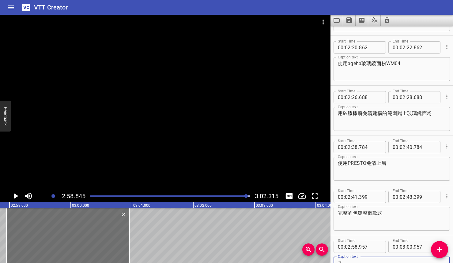
scroll to position [1192, 0]
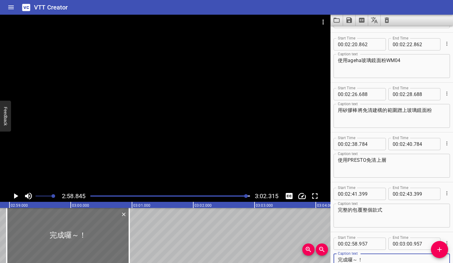
type textarea "完成囉～！"
click at [13, 198] on icon "Play/Pause" at bounding box center [15, 196] width 9 height 9
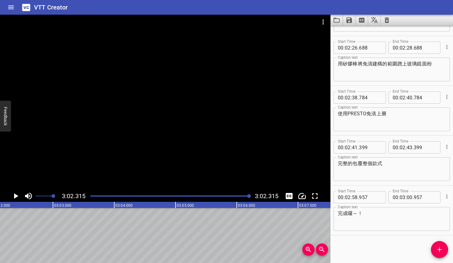
scroll to position [0, 11160]
click at [351, 21] on icon "Save captions to file" at bounding box center [349, 20] width 6 height 6
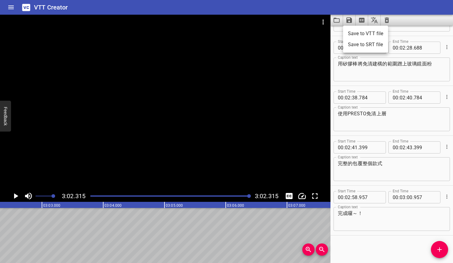
click at [357, 31] on li "Save to VTT file" at bounding box center [365, 33] width 45 height 11
click at [350, 23] on icon "Save captions to file" at bounding box center [348, 20] width 7 height 7
click at [356, 43] on li "Save to SRT file" at bounding box center [365, 44] width 45 height 11
click at [388, 21] on icon "Clear captions" at bounding box center [386, 20] width 4 height 6
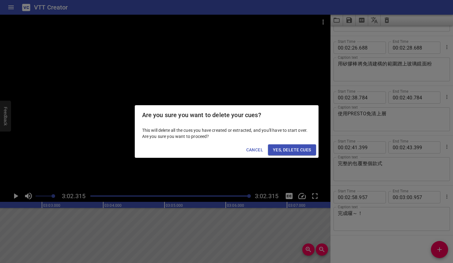
click at [296, 149] on span "Yes, Delete Cues" at bounding box center [292, 150] width 38 height 8
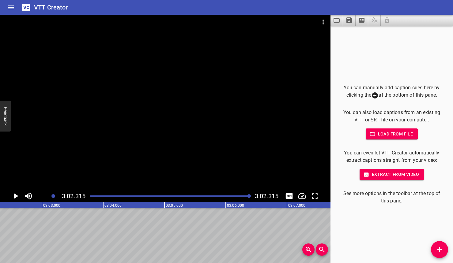
click at [322, 25] on icon "Video Options" at bounding box center [322, 21] width 7 height 7
click at [326, 26] on li "Select New Video File..." at bounding box center [346, 22] width 61 height 11
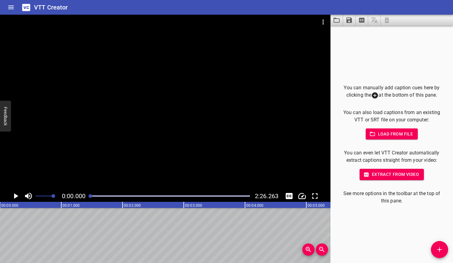
click at [14, 199] on icon "Play/Pause" at bounding box center [16, 196] width 4 height 6
click at [14, 198] on icon "Play/Pause" at bounding box center [15, 196] width 5 height 6
click at [14, 198] on icon "Play/Pause" at bounding box center [16, 196] width 4 height 6
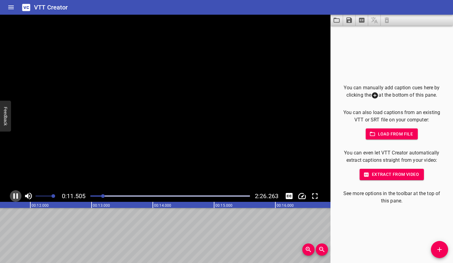
click at [14, 198] on icon "Play/Pause" at bounding box center [15, 196] width 5 height 6
click at [440, 253] on icon "Add Cue" at bounding box center [439, 249] width 7 height 7
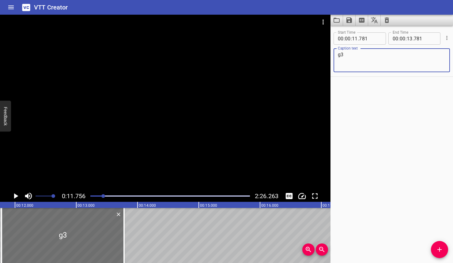
type textarea "g"
type textarea "使用ARTiS KU10"
click at [19, 195] on icon "Play/Pause" at bounding box center [15, 196] width 9 height 9
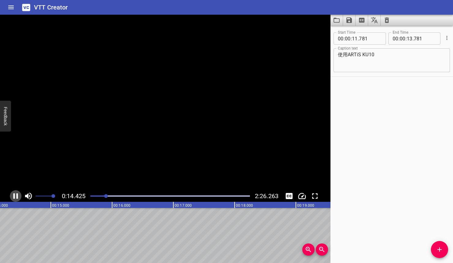
click at [19, 195] on icon "Play/Pause" at bounding box center [15, 196] width 9 height 9
click at [435, 252] on span "Add Cue" at bounding box center [439, 249] width 17 height 7
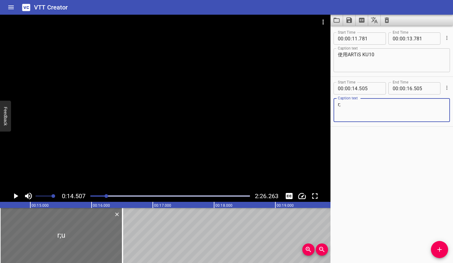
type textarea "r"
type textarea "在甲面上一層底色"
click at [9, 198] on div "0:14.507 2:26.263" at bounding box center [165, 196] width 330 height 12
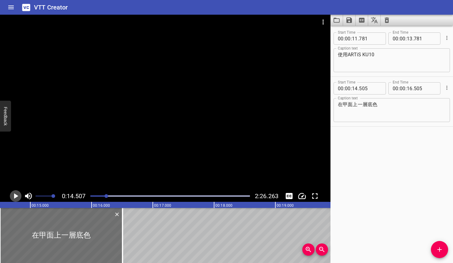
click at [13, 198] on icon "Play/Pause" at bounding box center [15, 196] width 9 height 9
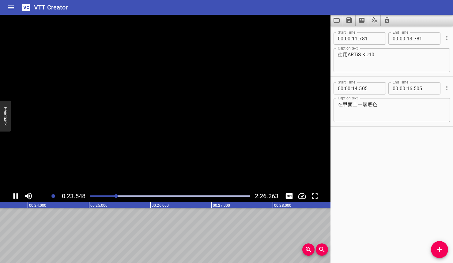
click at [12, 198] on icon "Play/Pause" at bounding box center [15, 196] width 9 height 9
click at [434, 257] on div "Start Time 00 : 00 : 11 . 781 Start Time End Time 00 : 00 : 13 . 781 End Time C…" at bounding box center [391, 145] width 122 height 238
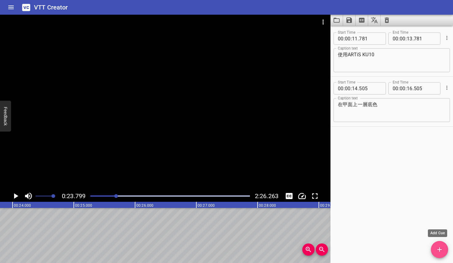
click at [435, 256] on button "Add Cue" at bounding box center [439, 249] width 17 height 17
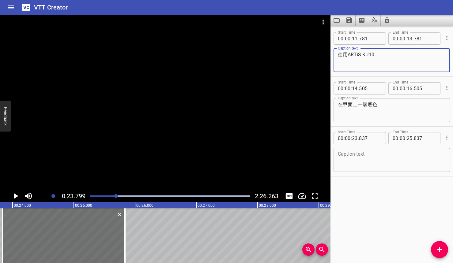
drag, startPoint x: 339, startPoint y: 55, endPoint x: 374, endPoint y: 55, distance: 35.2
click at [374, 55] on textarea "使用ARTiS KU10" at bounding box center [392, 60] width 108 height 17
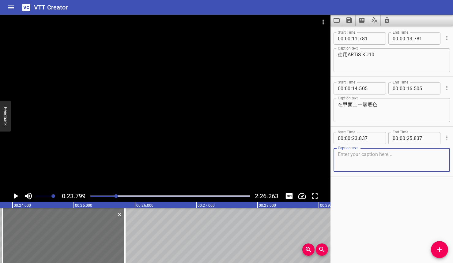
click at [365, 162] on textarea at bounding box center [392, 160] width 108 height 17
paste textarea "使用ARTiS KU10"
type textarea "使用ARTiS GL01"
click at [15, 198] on icon "Play/Pause" at bounding box center [16, 196] width 4 height 6
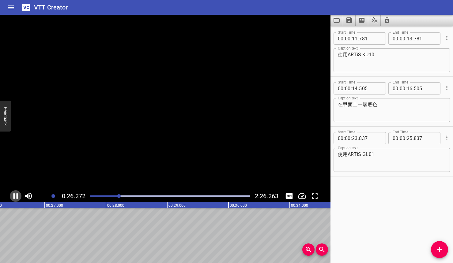
click at [15, 198] on icon "Play/Pause" at bounding box center [15, 196] width 5 height 6
click at [437, 246] on icon "Add Cue" at bounding box center [439, 249] width 7 height 7
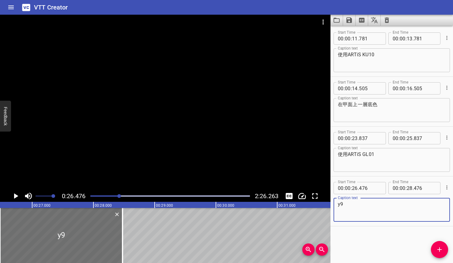
type textarea "y"
type textarea "9"
type textarea "在甲面局部點綴亮片"
click at [19, 197] on icon "Play/Pause" at bounding box center [15, 196] width 9 height 9
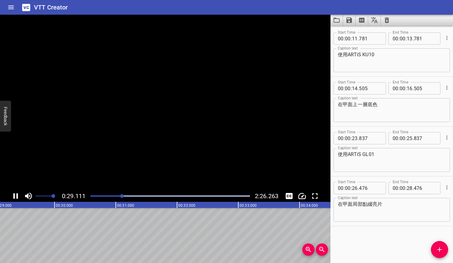
click at [19, 197] on icon "Play/Pause" at bounding box center [15, 196] width 9 height 9
click at [431, 249] on div "Start Time 00 : 00 : 11 . 781 Start Time End Time 00 : 00 : 13 . 781 End Time C…" at bounding box center [391, 145] width 122 height 238
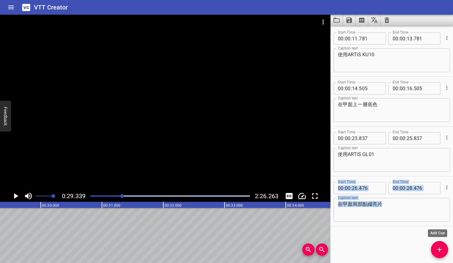
click at [435, 250] on span "Add Cue" at bounding box center [439, 249] width 17 height 7
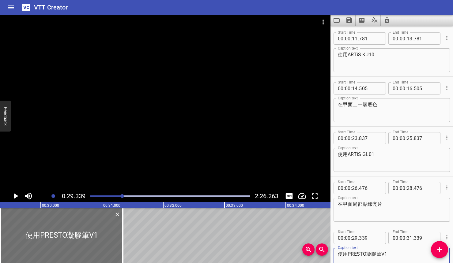
type textarea "使用PRESTO凝膠筆V1"
click at [18, 194] on icon "Play/Pause" at bounding box center [15, 196] width 9 height 9
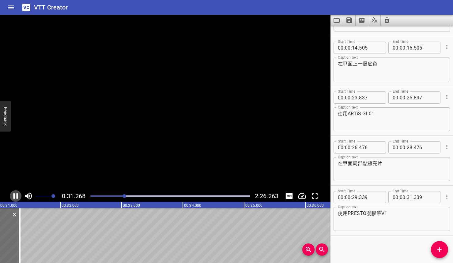
scroll to position [0, 1914]
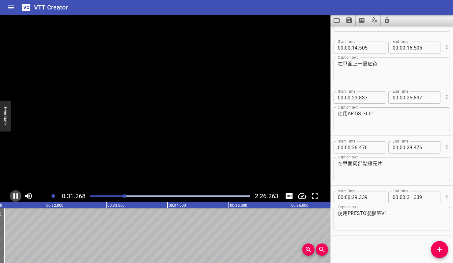
click at [17, 194] on icon "Play/Pause" at bounding box center [15, 196] width 5 height 6
click at [447, 249] on span "Add Cue" at bounding box center [439, 249] width 17 height 7
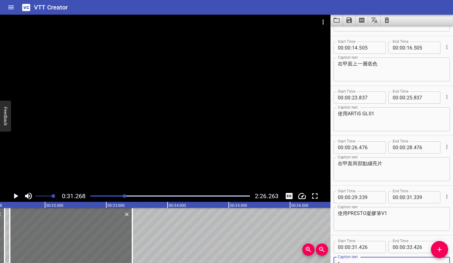
scroll to position [44, 0]
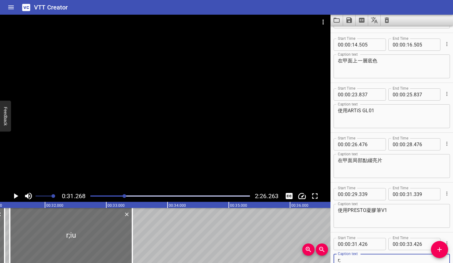
type textarea "r"
type textarea "將ARTiS GL01的周圍鋪開"
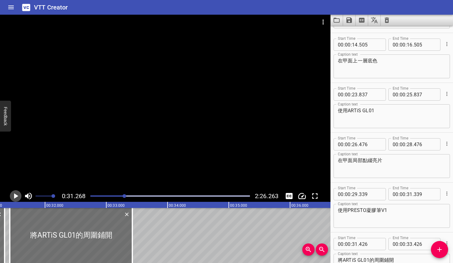
click at [19, 196] on icon "Play/Pause" at bounding box center [15, 196] width 9 height 9
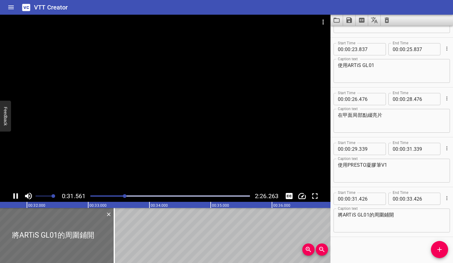
scroll to position [91, 0]
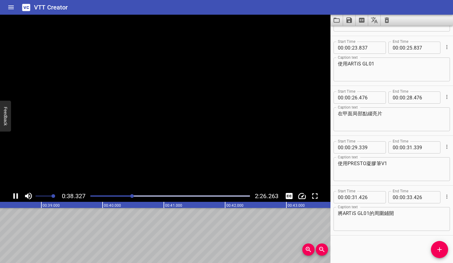
click at [19, 196] on icon "Play/Pause" at bounding box center [15, 196] width 9 height 9
click at [446, 250] on span "Add Cue" at bounding box center [439, 249] width 17 height 7
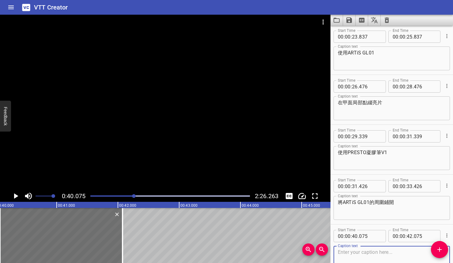
scroll to position [114, 0]
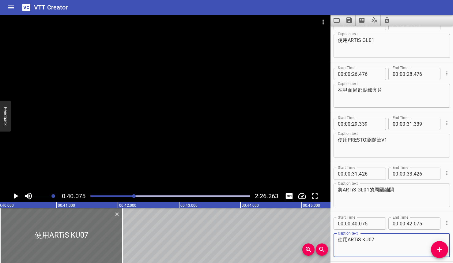
type textarea "使用ARTiS KU07"
click at [15, 194] on icon "Play/Pause" at bounding box center [15, 196] width 9 height 9
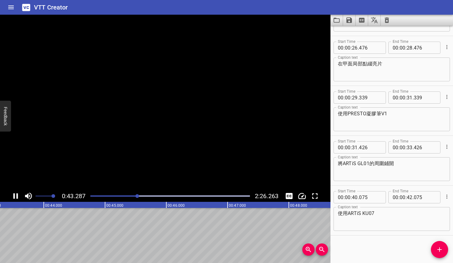
scroll to position [0, 2665]
click at [15, 194] on icon "Play/Pause" at bounding box center [15, 196] width 9 height 9
click at [442, 253] on icon "Add Cue" at bounding box center [439, 249] width 7 height 7
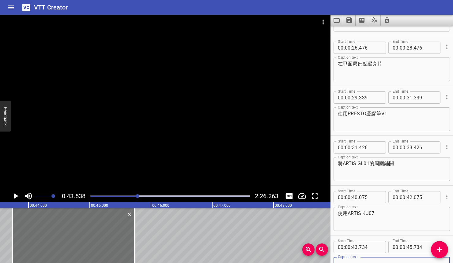
scroll to position [144, 0]
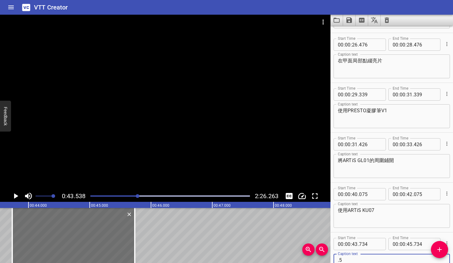
type textarea "."
type textarea "5"
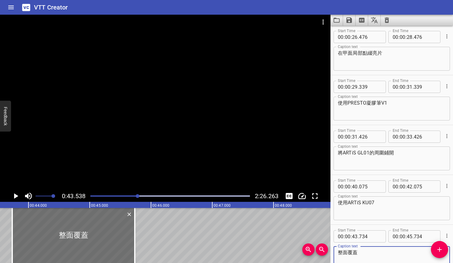
scroll to position [159, 0]
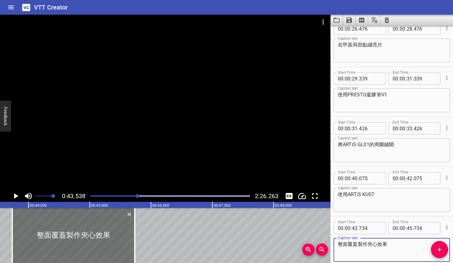
type textarea "整面覆蓋製作夾心效果"
click at [14, 196] on icon "Play/Pause" at bounding box center [15, 196] width 9 height 9
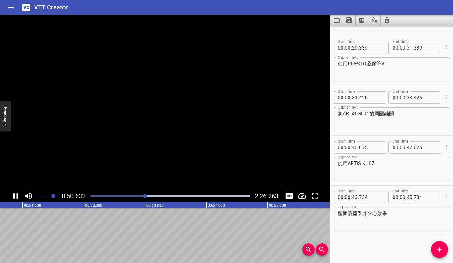
scroll to position [0, 3115]
click at [14, 195] on icon "Play/Pause" at bounding box center [15, 196] width 5 height 6
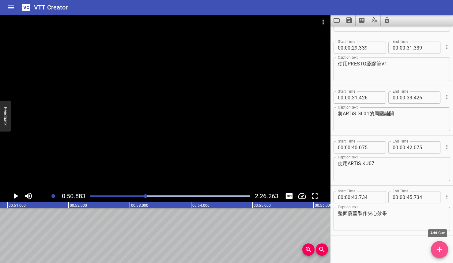
click at [432, 251] on span "Add Cue" at bounding box center [439, 249] width 17 height 7
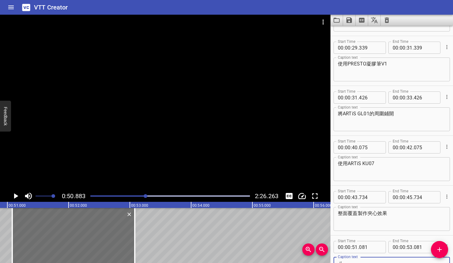
scroll to position [193, 0]
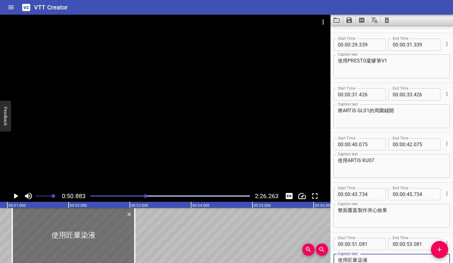
click at [15, 196] on icon "Play/Pause" at bounding box center [16, 196] width 4 height 6
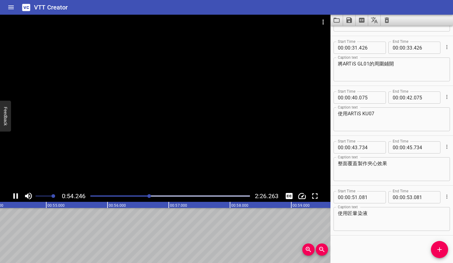
click at [100, 197] on div at bounding box center [170, 196] width 167 height 9
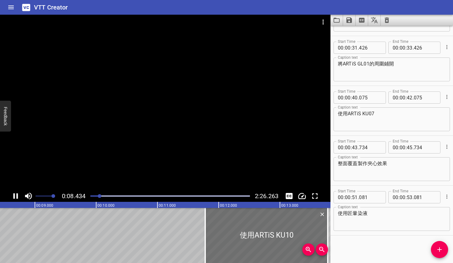
click at [95, 198] on div at bounding box center [170, 196] width 167 height 9
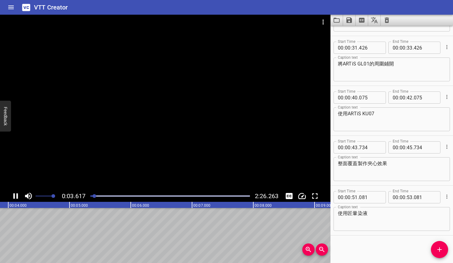
click at [93, 197] on div at bounding box center [94, 196] width 4 height 4
click at [92, 197] on div at bounding box center [170, 196] width 167 height 9
click at [14, 195] on icon "Play/Pause" at bounding box center [15, 196] width 5 height 6
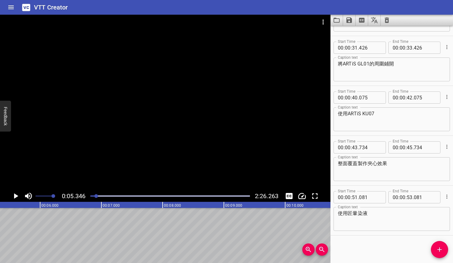
click at [369, 214] on textarea "使用匠暈染液" at bounding box center [392, 219] width 108 height 17
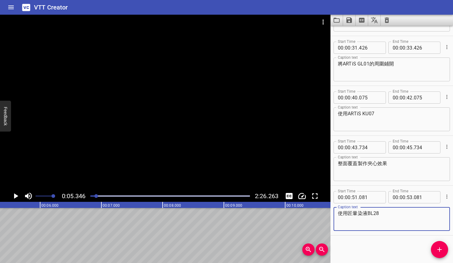
type textarea "使用匠暈染液BL28"
click at [146, 196] on div "Play progress" at bounding box center [169, 196] width 159 height 1
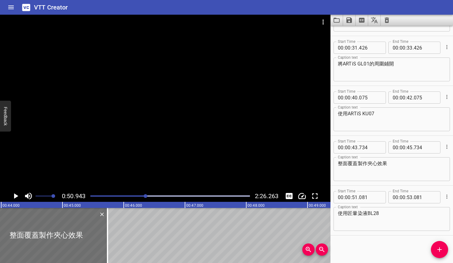
scroll to position [0, 3118]
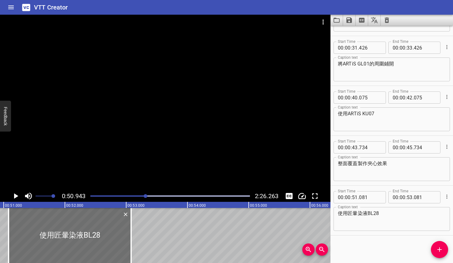
click at [17, 198] on icon "Play/Pause" at bounding box center [15, 196] width 9 height 9
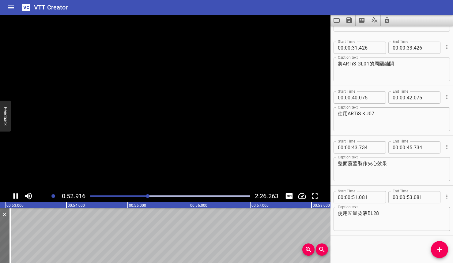
click at [17, 198] on icon "Play/Pause" at bounding box center [15, 196] width 5 height 6
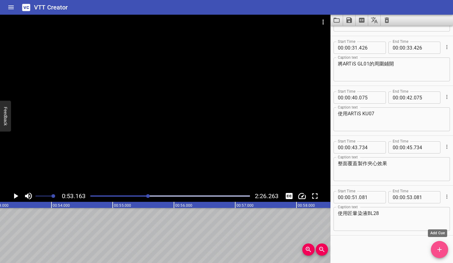
click at [443, 245] on button "Add Cue" at bounding box center [439, 249] width 17 height 17
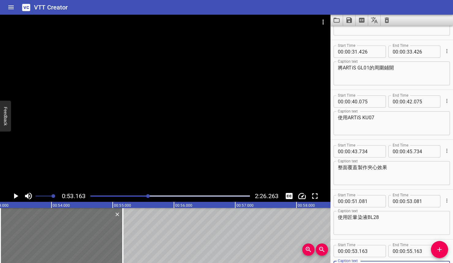
scroll to position [290, 0]
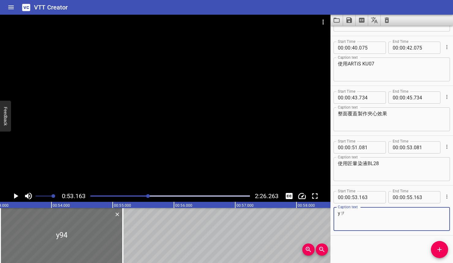
type textarea "y"
click at [21, 196] on div "0:53.163 2:26.263" at bounding box center [165, 196] width 330 height 12
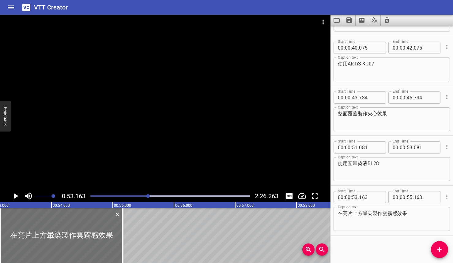
click at [20, 196] on icon "Play/Pause" at bounding box center [15, 196] width 9 height 9
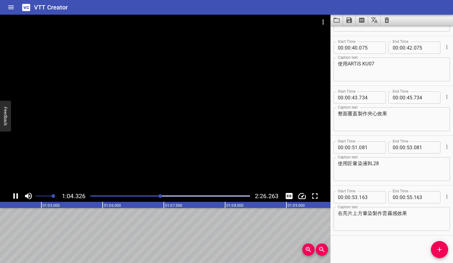
click at [20, 195] on icon "Play/Pause" at bounding box center [15, 196] width 9 height 9
click at [371, 214] on textarea "在亮片上方暈染製作雲霧感效果" at bounding box center [392, 219] width 108 height 17
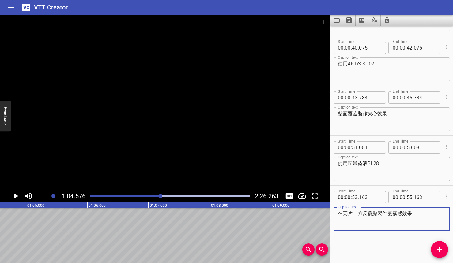
drag, startPoint x: 412, startPoint y: 216, endPoint x: 389, endPoint y: 215, distance: 23.0
click at [389, 215] on textarea "在亮片上方反覆點製作雲霧感效果" at bounding box center [392, 219] width 108 height 17
type textarea "在亮片上方反覆點製作大理石的色塊"
click at [16, 197] on icon "Play/Pause" at bounding box center [16, 196] width 4 height 6
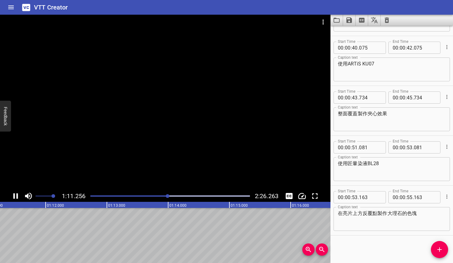
click at [16, 196] on icon "Play/Pause" at bounding box center [15, 196] width 9 height 9
click at [438, 245] on button "Add Cue" at bounding box center [439, 249] width 17 height 17
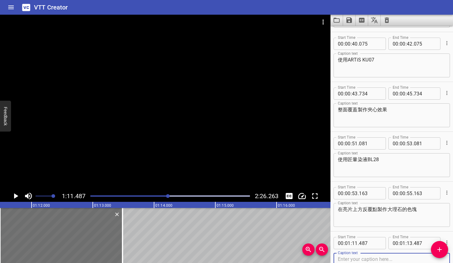
scroll to position [295, 0]
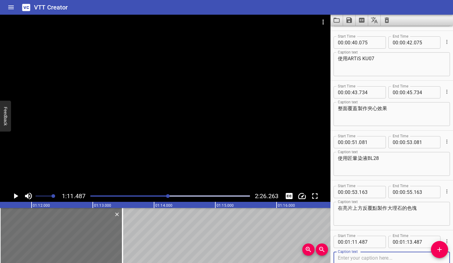
click at [166, 197] on div at bounding box center [170, 196] width 167 height 9
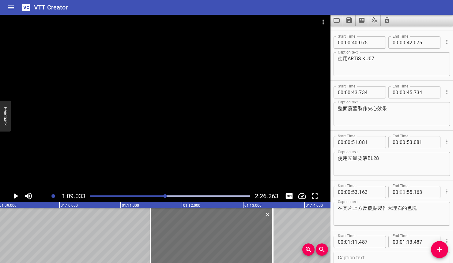
click at [403, 193] on input "number" at bounding box center [402, 192] width 6 height 12
type input "01"
type input "09"
type input "000"
click at [13, 199] on icon "Play/Pause" at bounding box center [15, 196] width 9 height 9
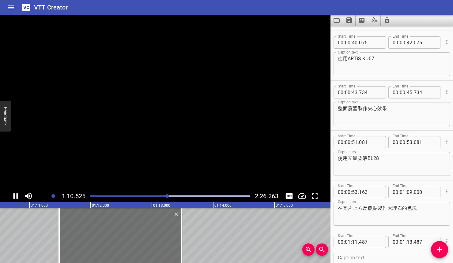
scroll to position [0, 4332]
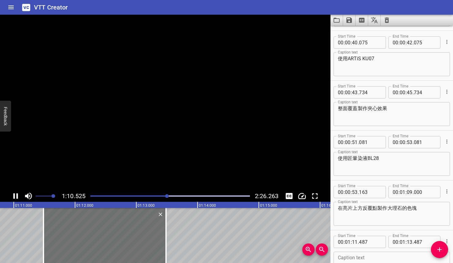
click at [13, 199] on icon "Play/Pause" at bounding box center [15, 196] width 9 height 9
click at [361, 252] on div "Caption text" at bounding box center [391, 264] width 116 height 24
type textarea "g"
click at [19, 198] on icon "Play/Pause" at bounding box center [15, 196] width 9 height 9
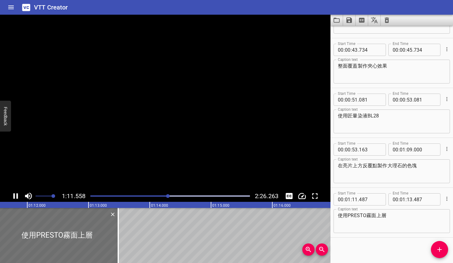
scroll to position [340, 0]
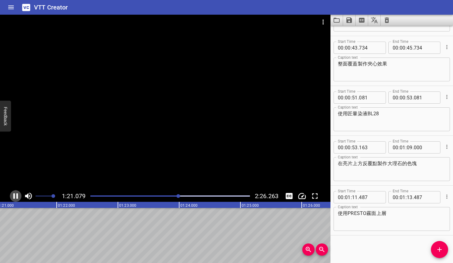
click at [18, 197] on icon "Play/Pause" at bounding box center [15, 196] width 9 height 9
click at [439, 248] on icon "Add Cue" at bounding box center [439, 250] width 4 height 4
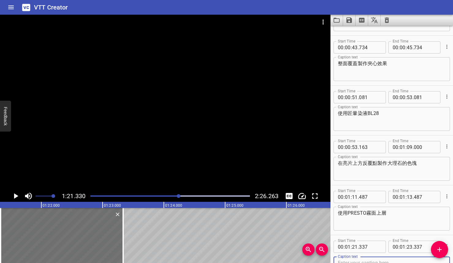
click at [392, 213] on textarea "使用PRESTO霧面上層" at bounding box center [392, 218] width 108 height 17
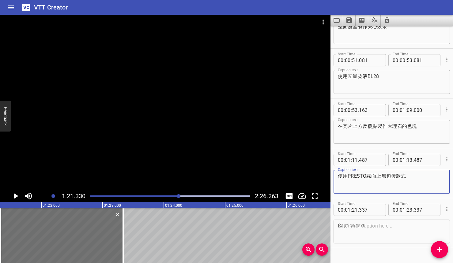
scroll to position [390, 0]
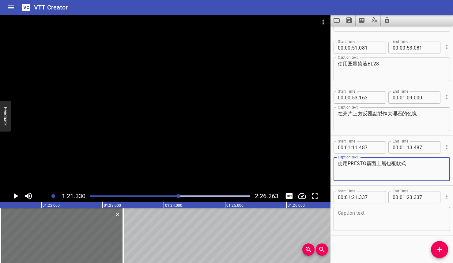
type textarea "使用PRESTO霧面上層包覆款式"
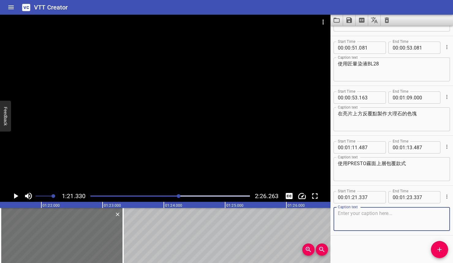
click at [362, 224] on textarea at bounding box center [392, 219] width 108 height 17
type textarea "使用PRESTO凝膠清潔劑去除浮膠"
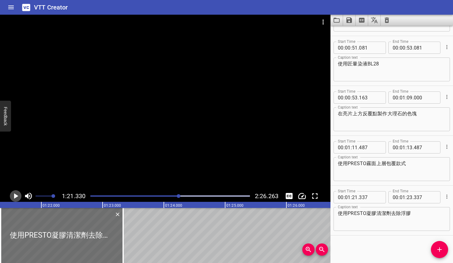
click at [19, 194] on icon "Play/Pause" at bounding box center [15, 196] width 9 height 9
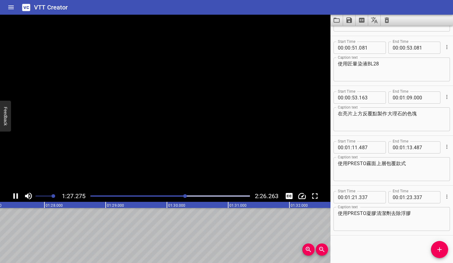
click at [19, 194] on icon "Play/Pause" at bounding box center [15, 196] width 9 height 9
click at [436, 250] on icon "Add Cue" at bounding box center [439, 249] width 7 height 7
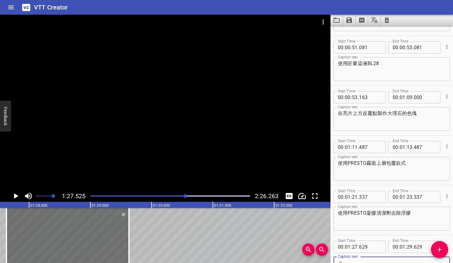
scroll to position [393, 0]
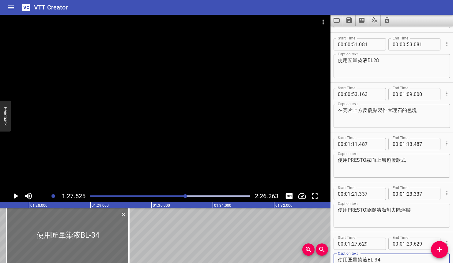
type textarea "使用匠暈染液BL-34"
click at [372, 62] on textarea "使用匠暈染液BL28" at bounding box center [392, 66] width 108 height 17
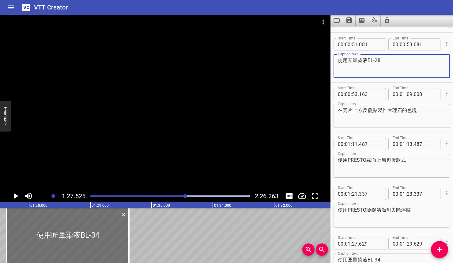
type textarea "使用匠暈染液BL-28"
click at [20, 194] on button "Play/Pause" at bounding box center [16, 196] width 12 height 12
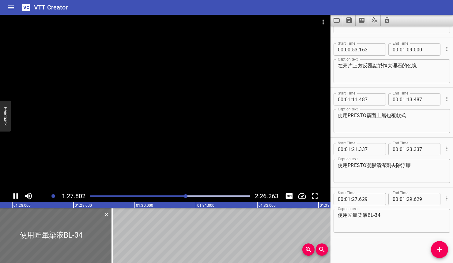
scroll to position [440, 0]
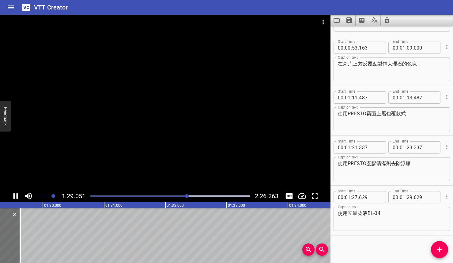
click at [19, 195] on icon "Play/Pause" at bounding box center [15, 196] width 9 height 9
click at [95, 197] on div at bounding box center [170, 196] width 167 height 9
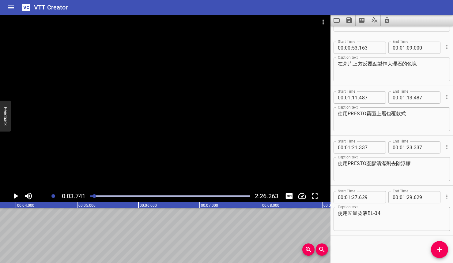
click at [97, 197] on div at bounding box center [170, 196] width 167 height 9
click at [190, 194] on div at bounding box center [170, 196] width 167 height 9
click at [186, 196] on div "Play progress" at bounding box center [110, 196] width 159 height 1
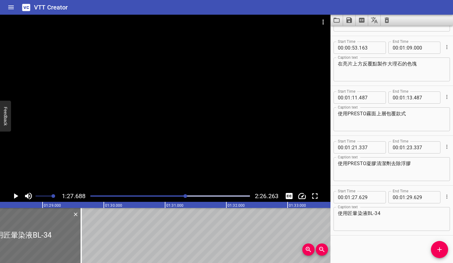
scroll to position [0, 5368]
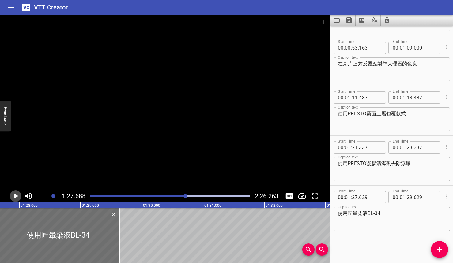
click at [17, 197] on icon "Play/Pause" at bounding box center [15, 196] width 9 height 9
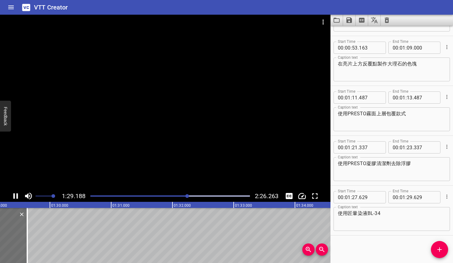
click at [17, 196] on icon "Play/Pause" at bounding box center [15, 196] width 5 height 6
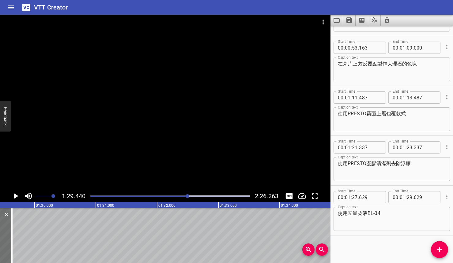
click at [391, 222] on textarea "使用匠暈染液BL-34" at bounding box center [392, 219] width 108 height 17
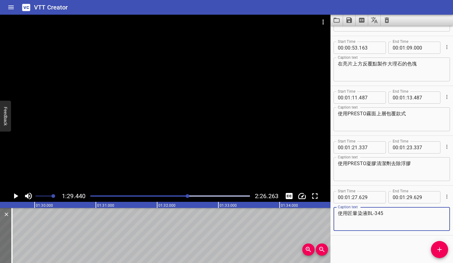
type textarea "使用匠暈染液BL-34"
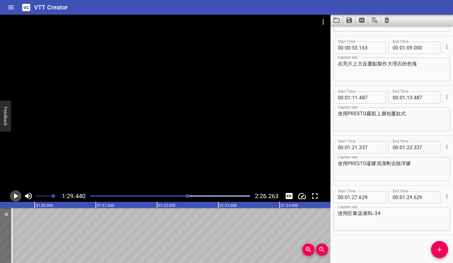
click at [11, 198] on icon "Play/Pause" at bounding box center [15, 196] width 9 height 9
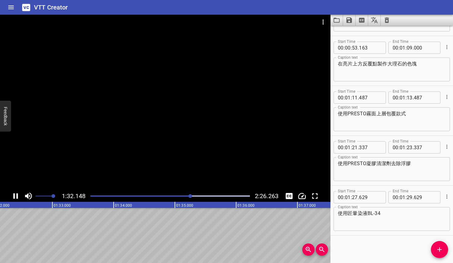
click at [186, 196] on div "Play progress" at bounding box center [111, 196] width 159 height 1
click at [188, 196] on div "Play progress" at bounding box center [110, 196] width 159 height 1
click at [18, 196] on icon "Play/Pause" at bounding box center [15, 196] width 5 height 6
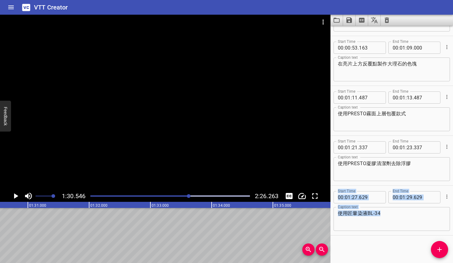
click at [431, 248] on div "Start Time 00 : 00 : 11 . 781 Start Time End Time 00 : 00 : 13 . 781 End Time C…" at bounding box center [391, 145] width 122 height 238
click at [432, 248] on span "Add Cue" at bounding box center [439, 249] width 17 height 7
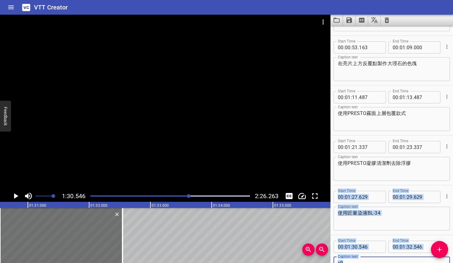
scroll to position [443, 0]
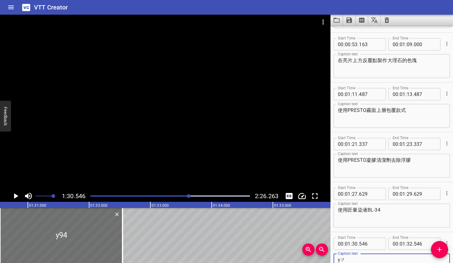
type textarea "y"
type textarea "在甲面局部點綴顏色"
click at [18, 196] on icon "Play/Pause" at bounding box center [16, 196] width 4 height 6
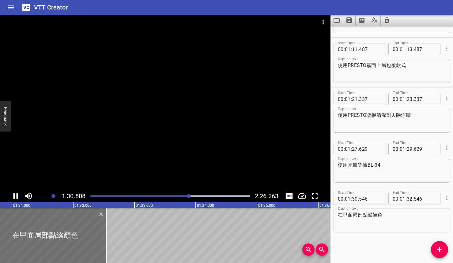
scroll to position [490, 0]
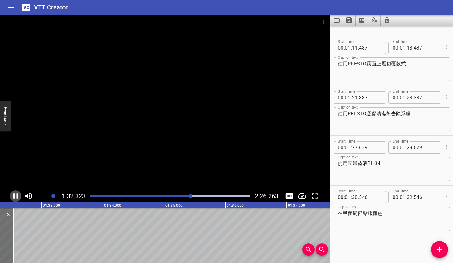
click at [19, 196] on icon "Play/Pause" at bounding box center [15, 196] width 9 height 9
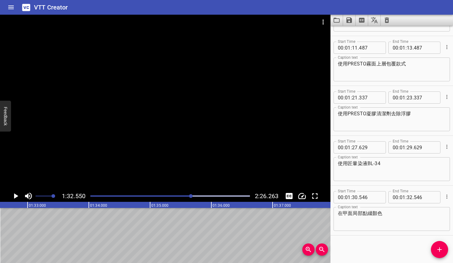
click at [431, 249] on span "Add Cue" at bounding box center [439, 249] width 17 height 7
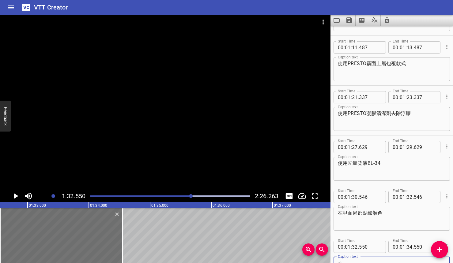
scroll to position [493, 0]
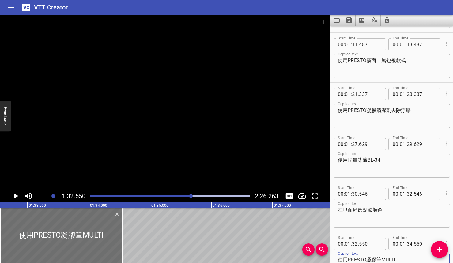
type textarea "使用PRESTO凝膠筆MULTI"
click at [17, 196] on icon "Play/Pause" at bounding box center [16, 196] width 4 height 6
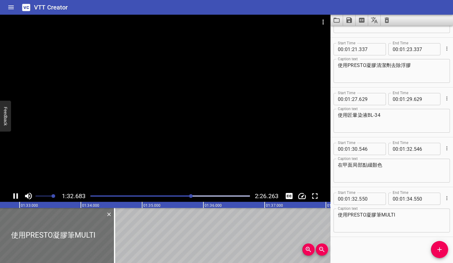
scroll to position [540, 0]
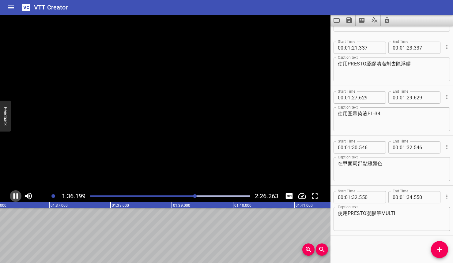
click at [17, 196] on icon "Play/Pause" at bounding box center [15, 196] width 5 height 6
click at [437, 248] on icon "Add Cue" at bounding box center [439, 249] width 7 height 7
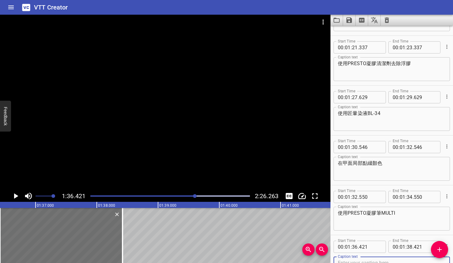
scroll to position [582, 0]
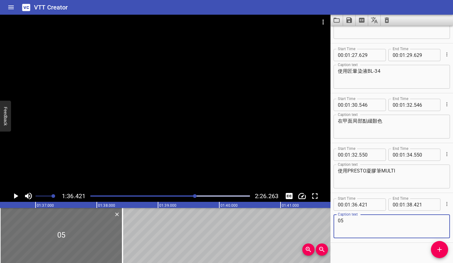
type textarea "0"
type textarea "使用PRESTO凝膠清潔劑"
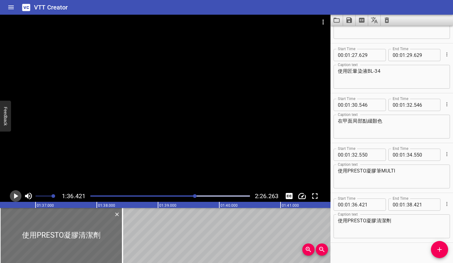
click at [15, 194] on icon "Play/Pause" at bounding box center [15, 196] width 9 height 9
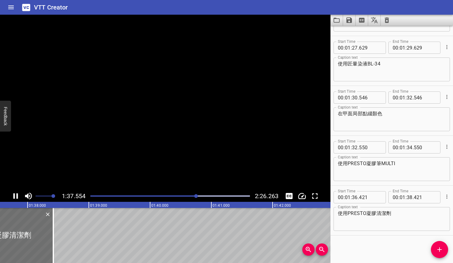
click at [15, 194] on icon "Play/Pause" at bounding box center [15, 196] width 9 height 9
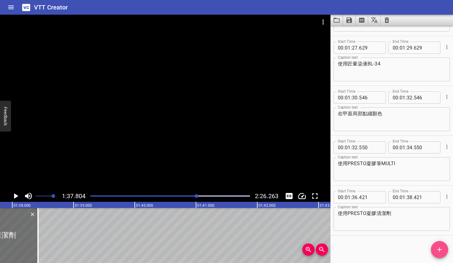
click at [433, 248] on span "Add Cue" at bounding box center [439, 249] width 17 height 7
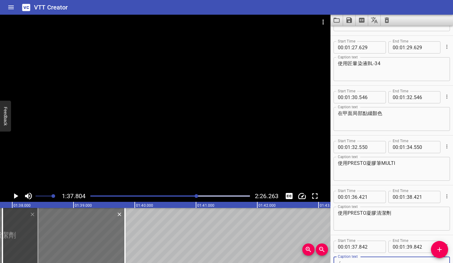
scroll to position [593, 0]
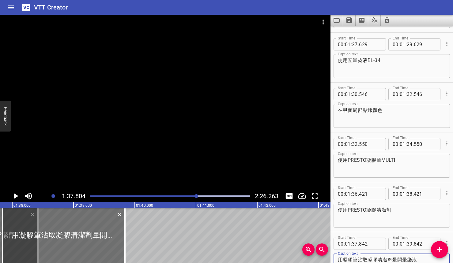
type textarea "用凝膠筆沾取凝膠清潔劑暈開暈染液"
click at [18, 199] on icon "Play/Pause" at bounding box center [15, 196] width 9 height 9
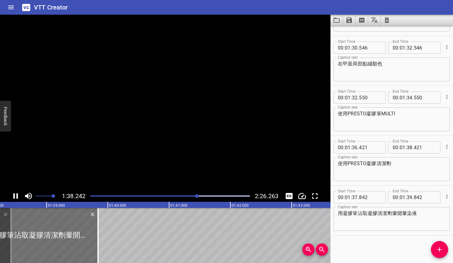
scroll to position [0, 6029]
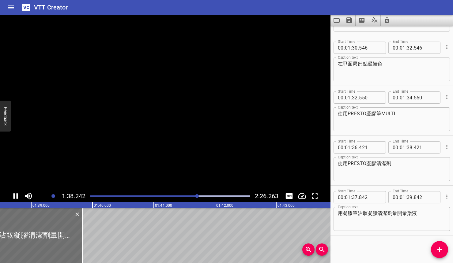
click at [18, 199] on icon "Play/Pause" at bounding box center [15, 196] width 9 height 9
click at [357, 199] on input "number" at bounding box center [355, 197] width 6 height 12
type input "38"
type input "842"
click at [409, 198] on input "number" at bounding box center [409, 197] width 6 height 12
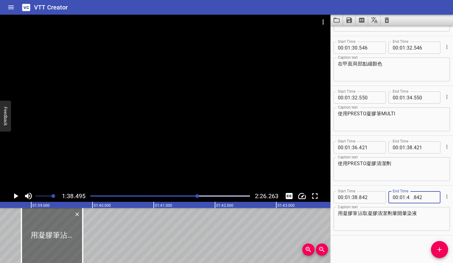
type input "40"
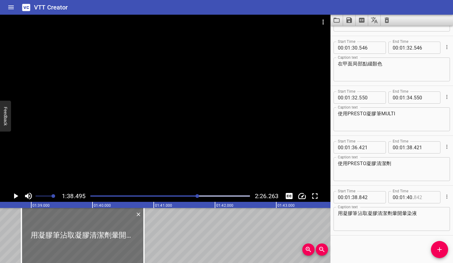
type input "842"
